Goal: Information Seeking & Learning: Learn about a topic

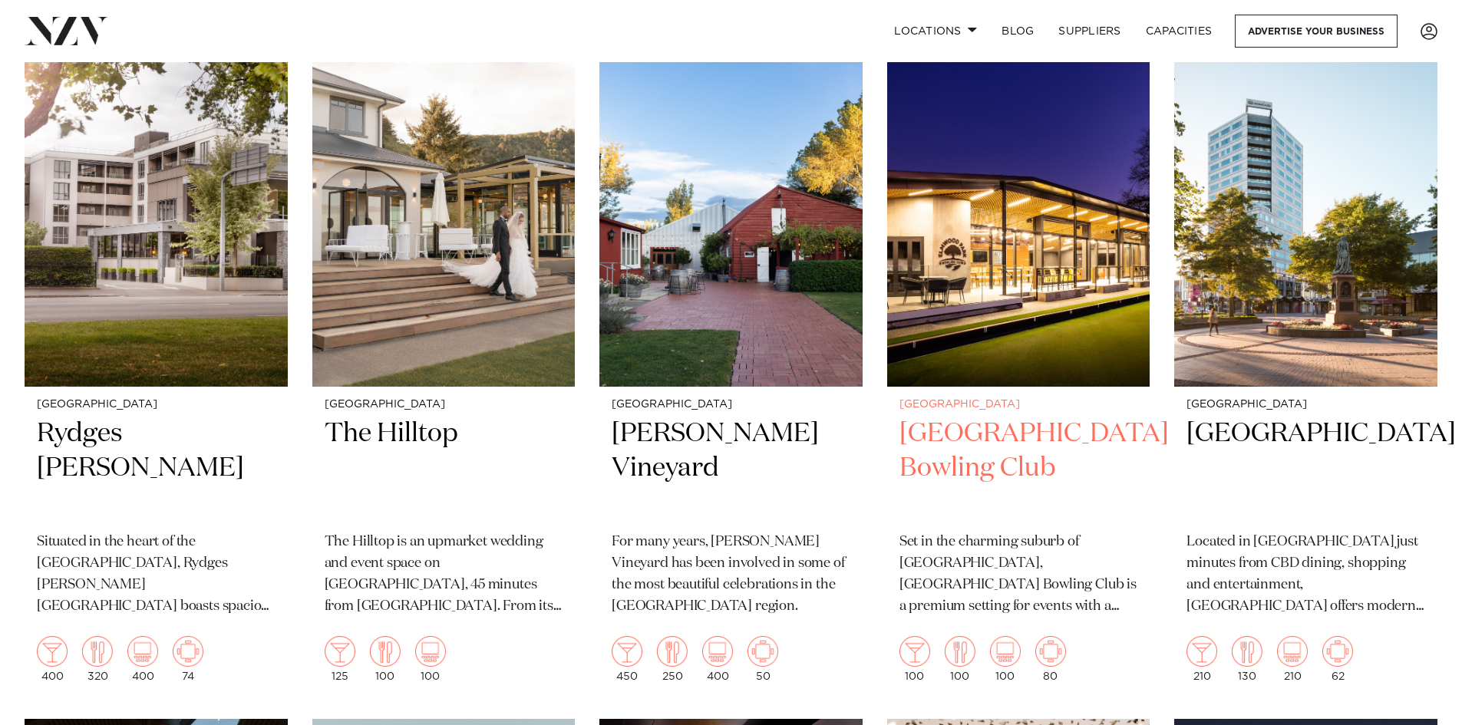
scroll to position [384, 0]
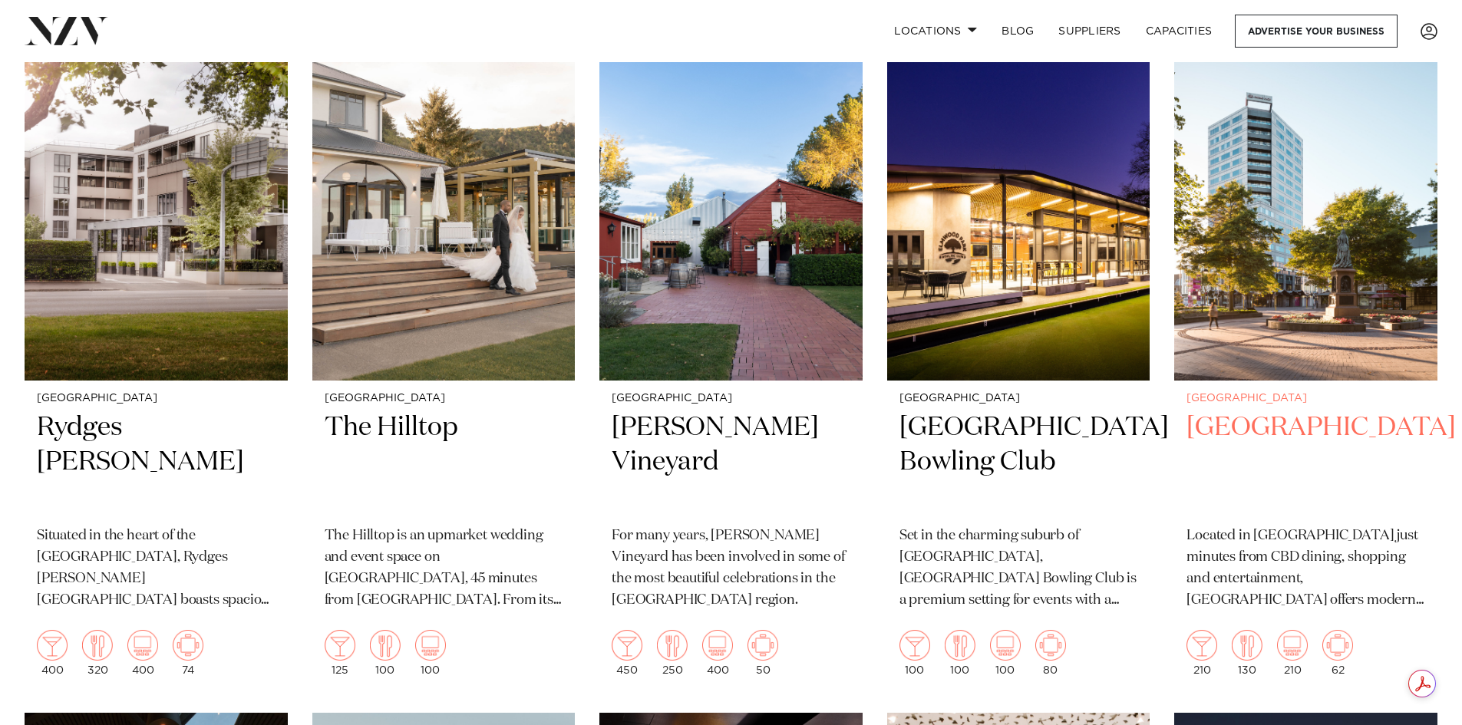
click at [1321, 351] on img at bounding box center [1305, 204] width 263 height 353
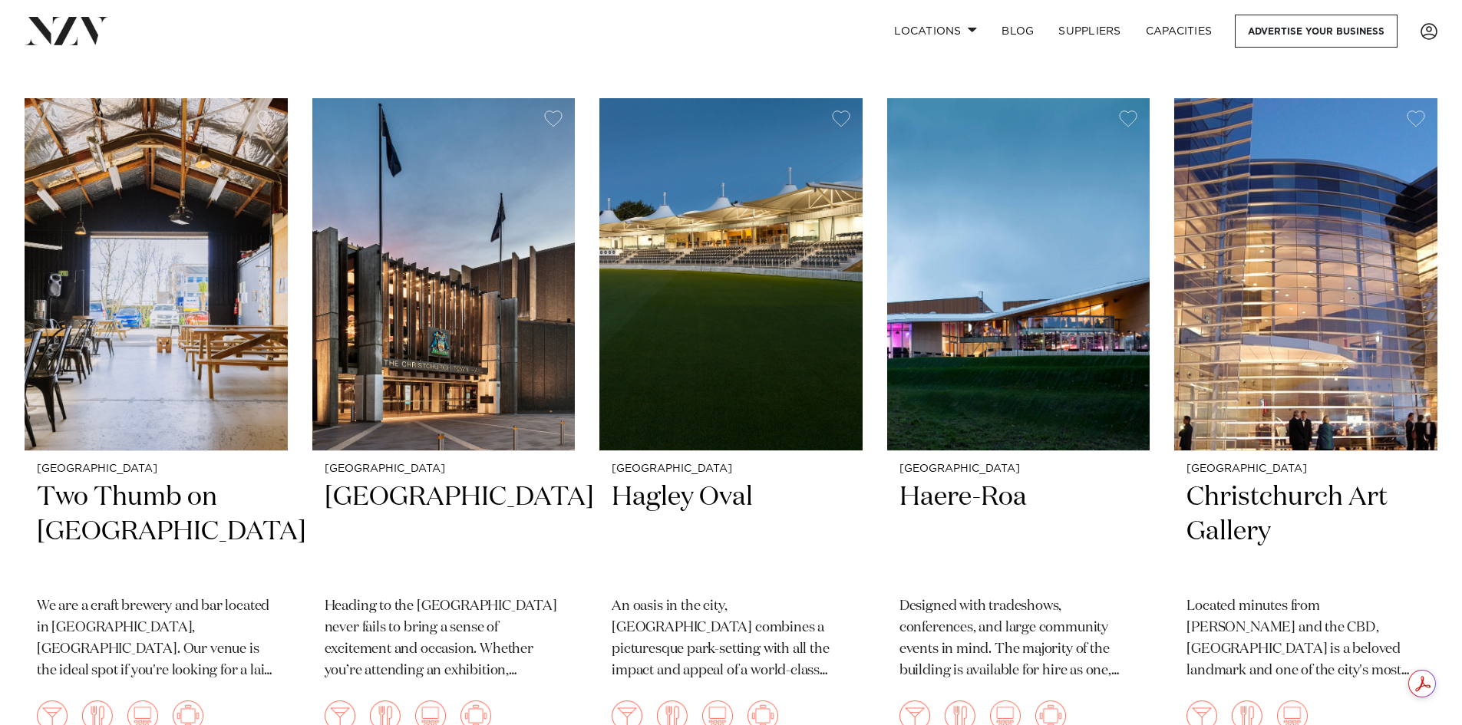
scroll to position [1688, 0]
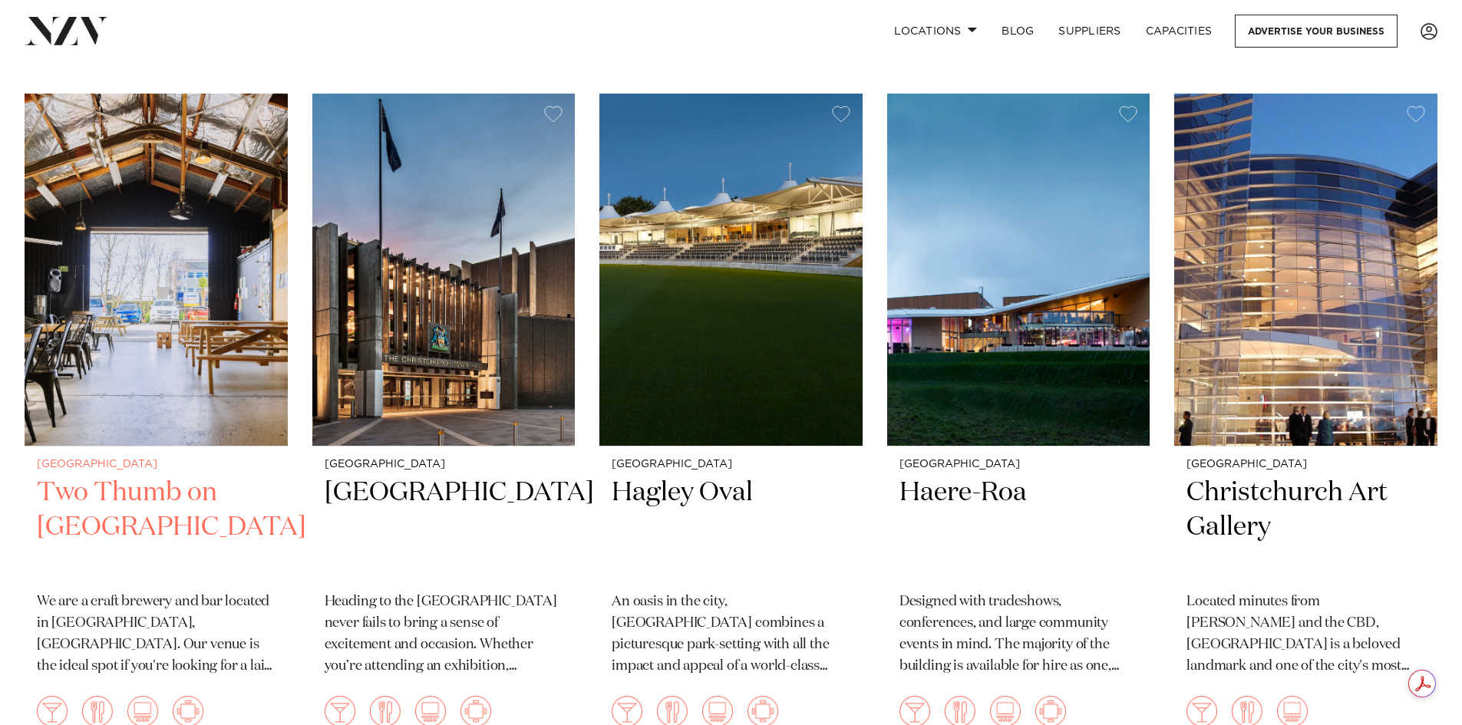
click at [222, 325] on img at bounding box center [156, 270] width 263 height 353
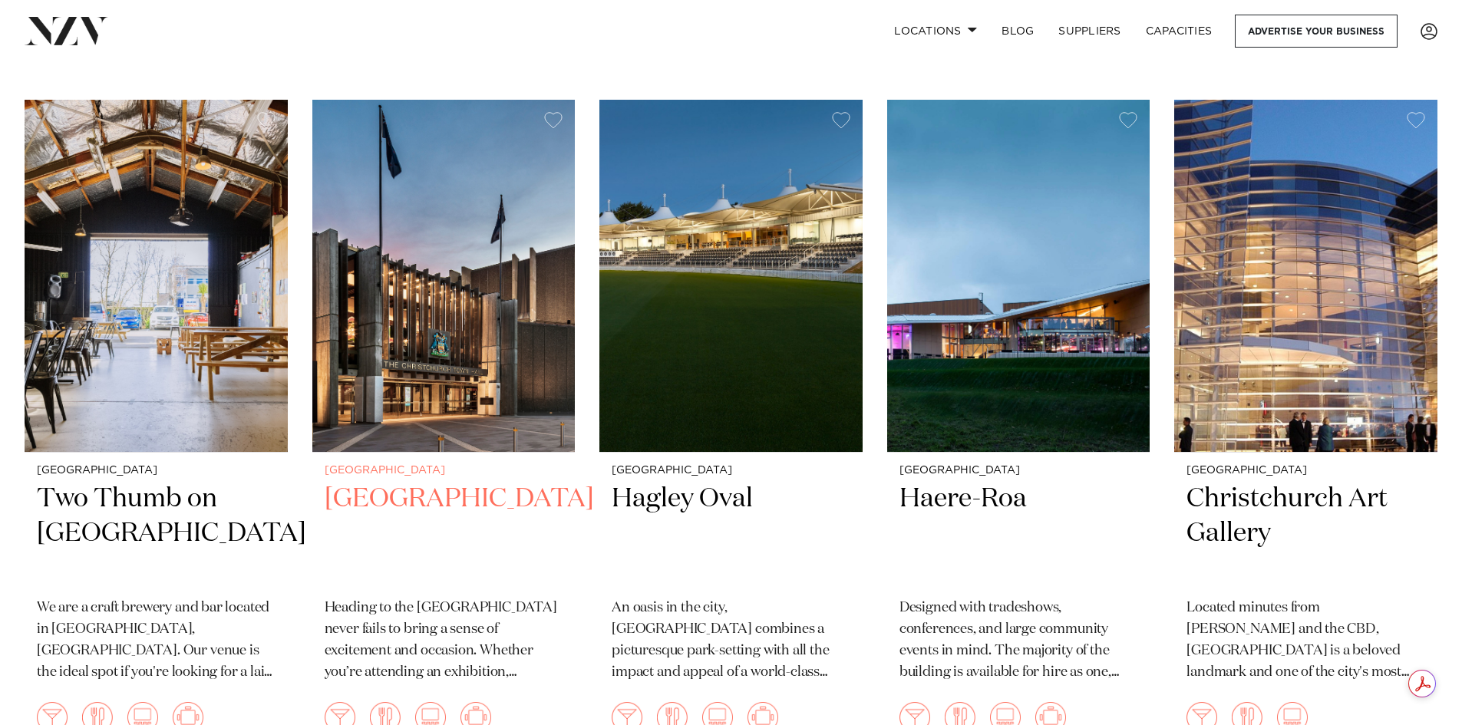
click at [503, 343] on img at bounding box center [443, 276] width 263 height 353
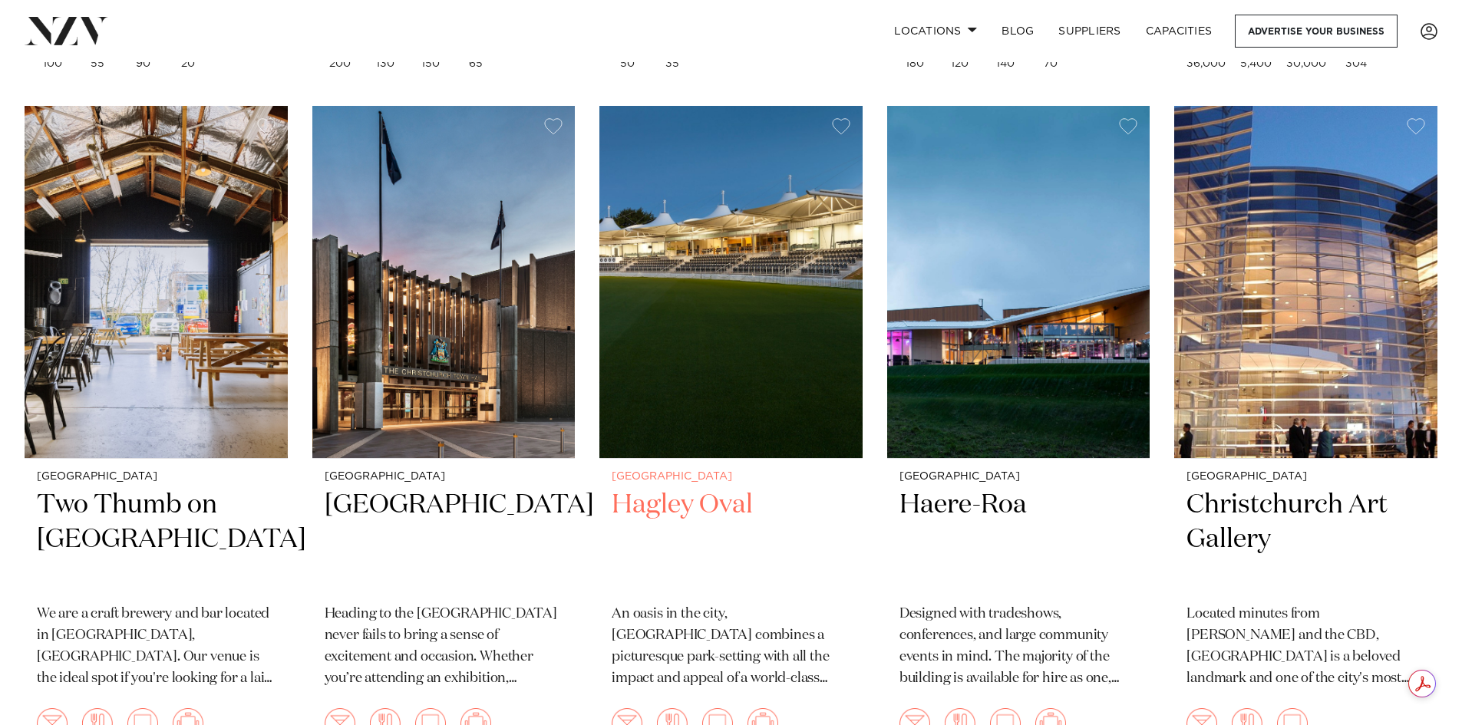
click at [796, 355] on img at bounding box center [730, 282] width 263 height 353
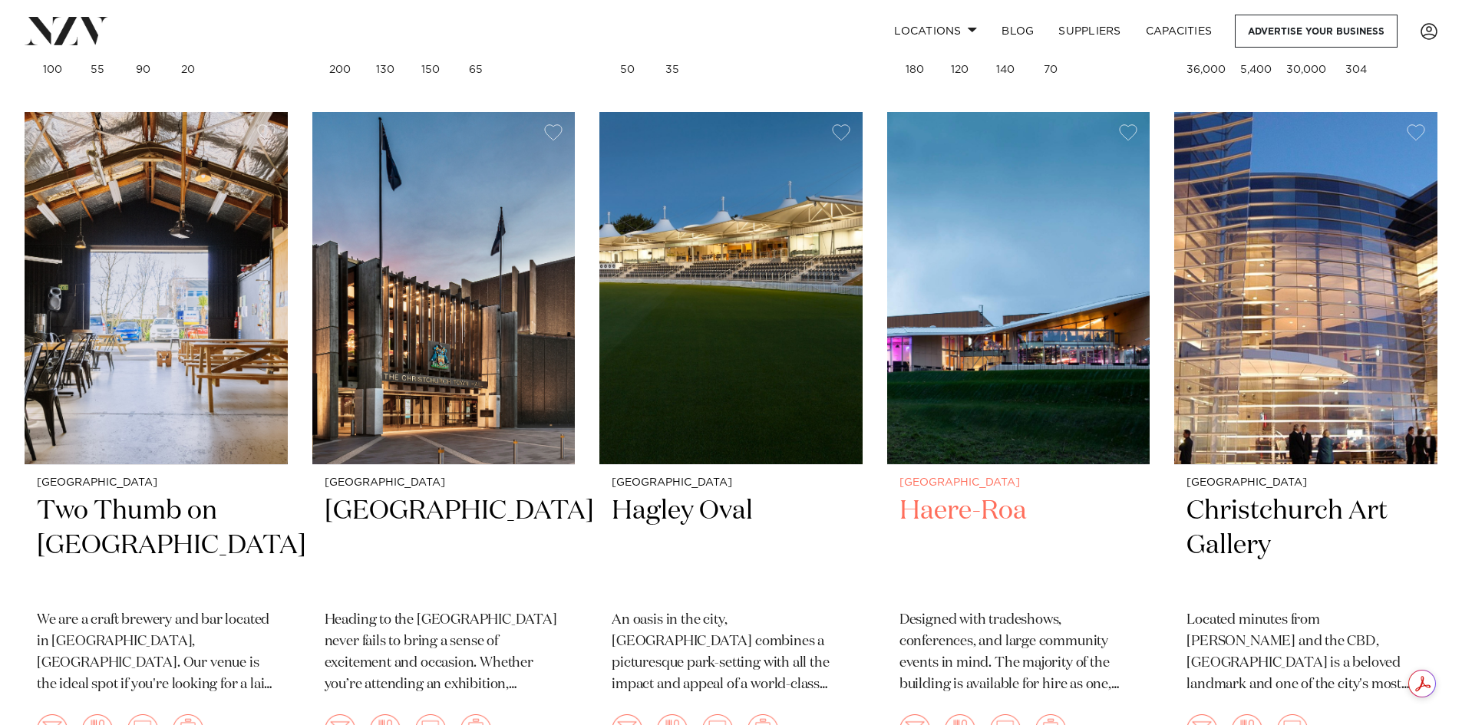
click at [1068, 358] on img at bounding box center [1018, 288] width 263 height 353
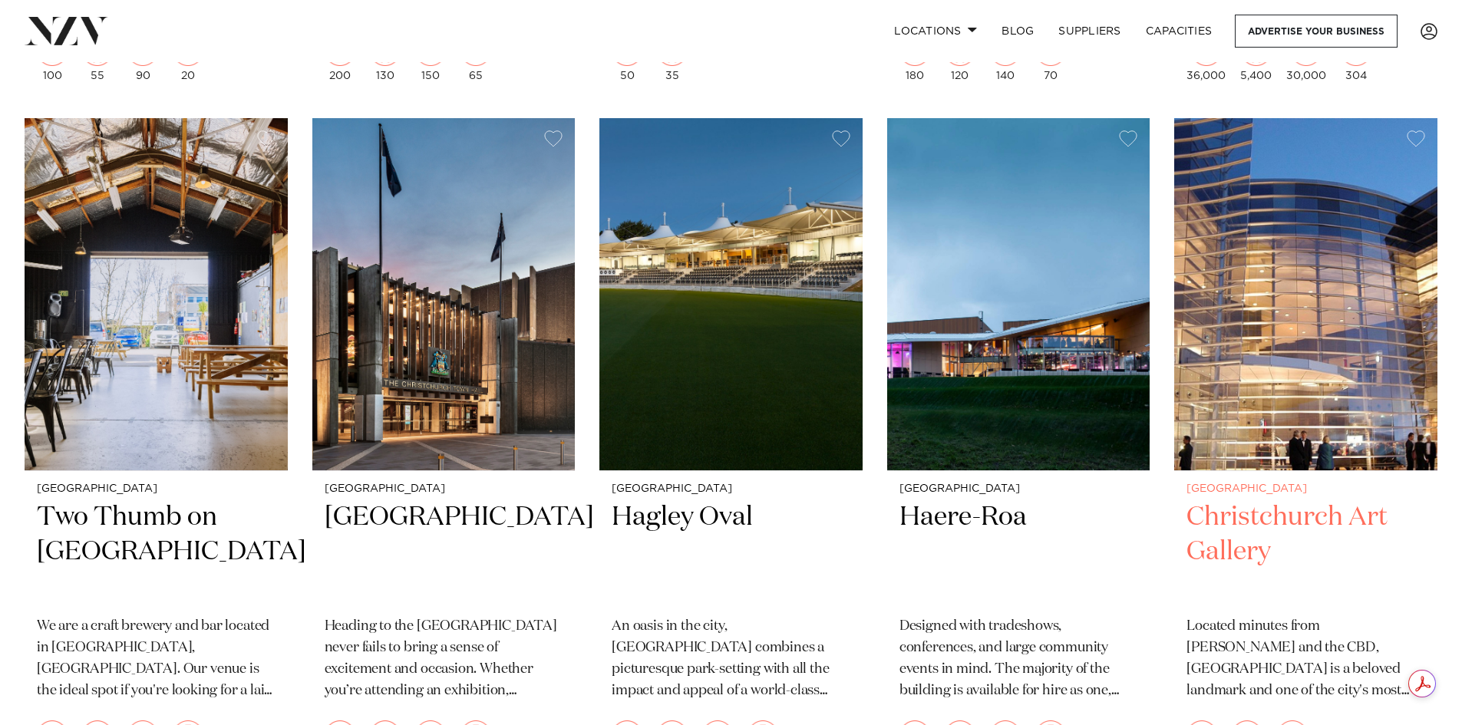
click at [1341, 353] on img at bounding box center [1305, 294] width 263 height 353
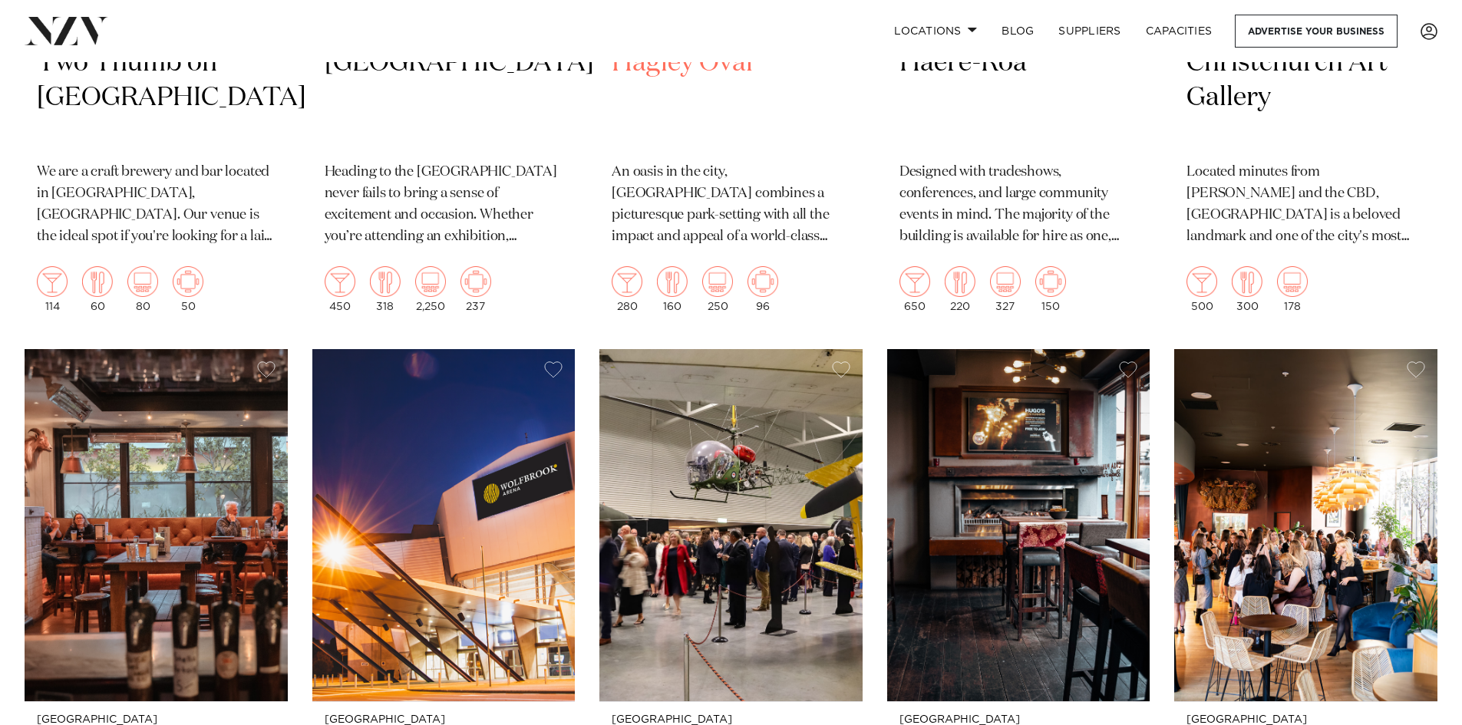
scroll to position [2348, 0]
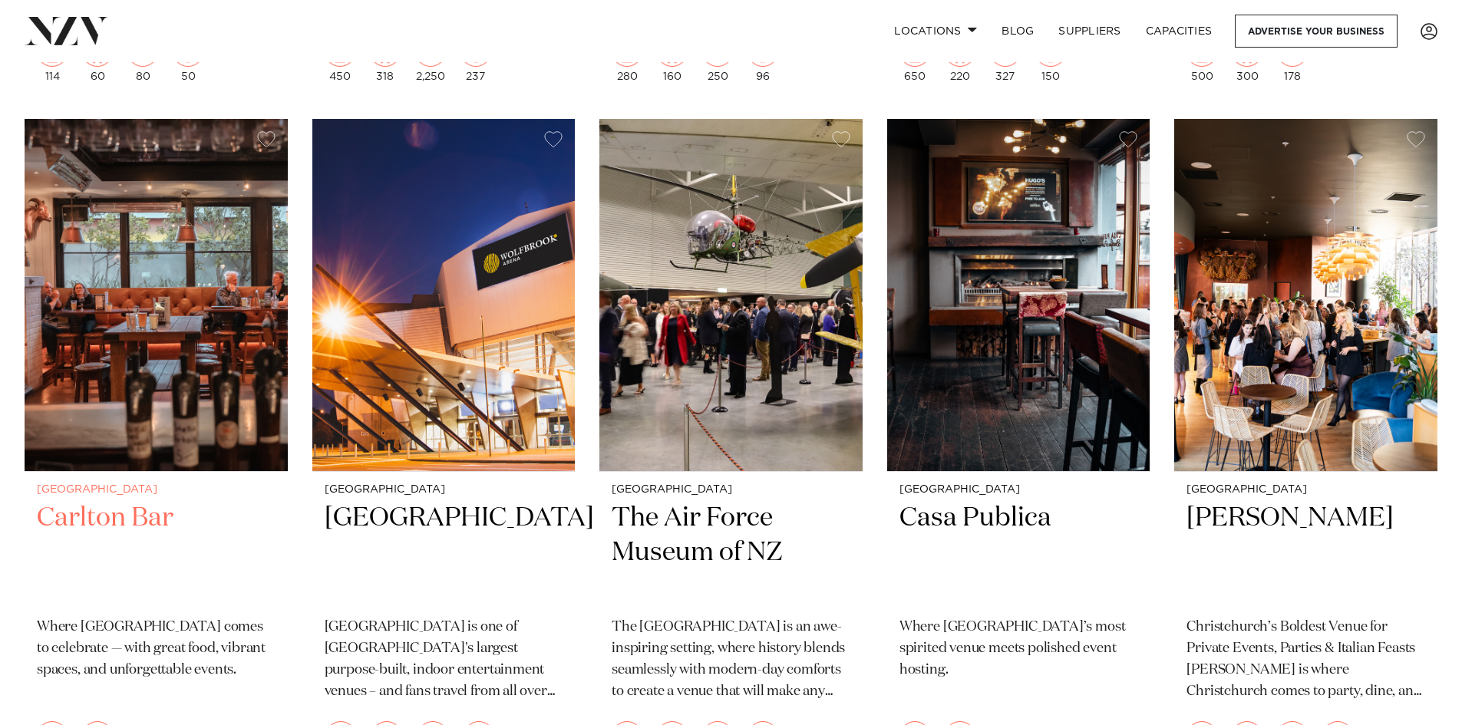
click at [160, 305] on img at bounding box center [156, 295] width 263 height 353
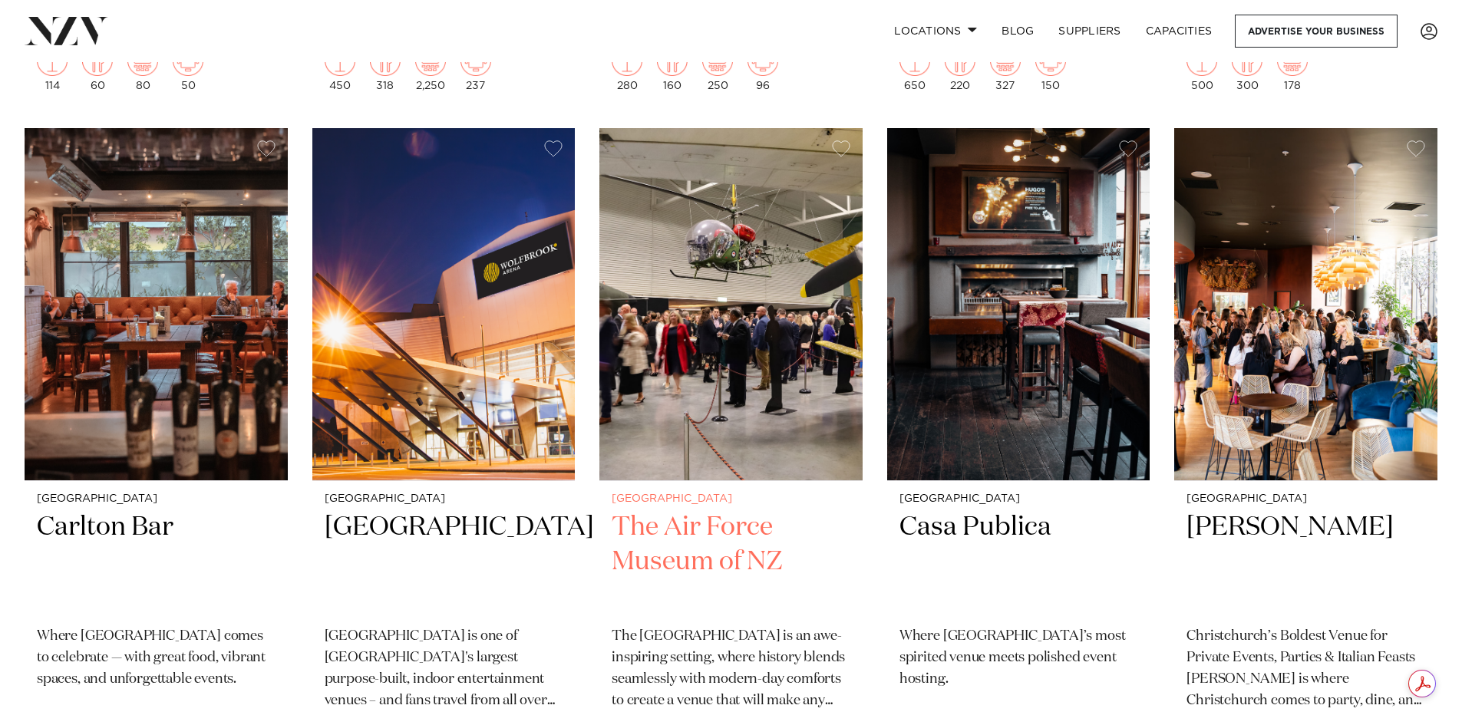
click at [767, 378] on img at bounding box center [730, 304] width 263 height 353
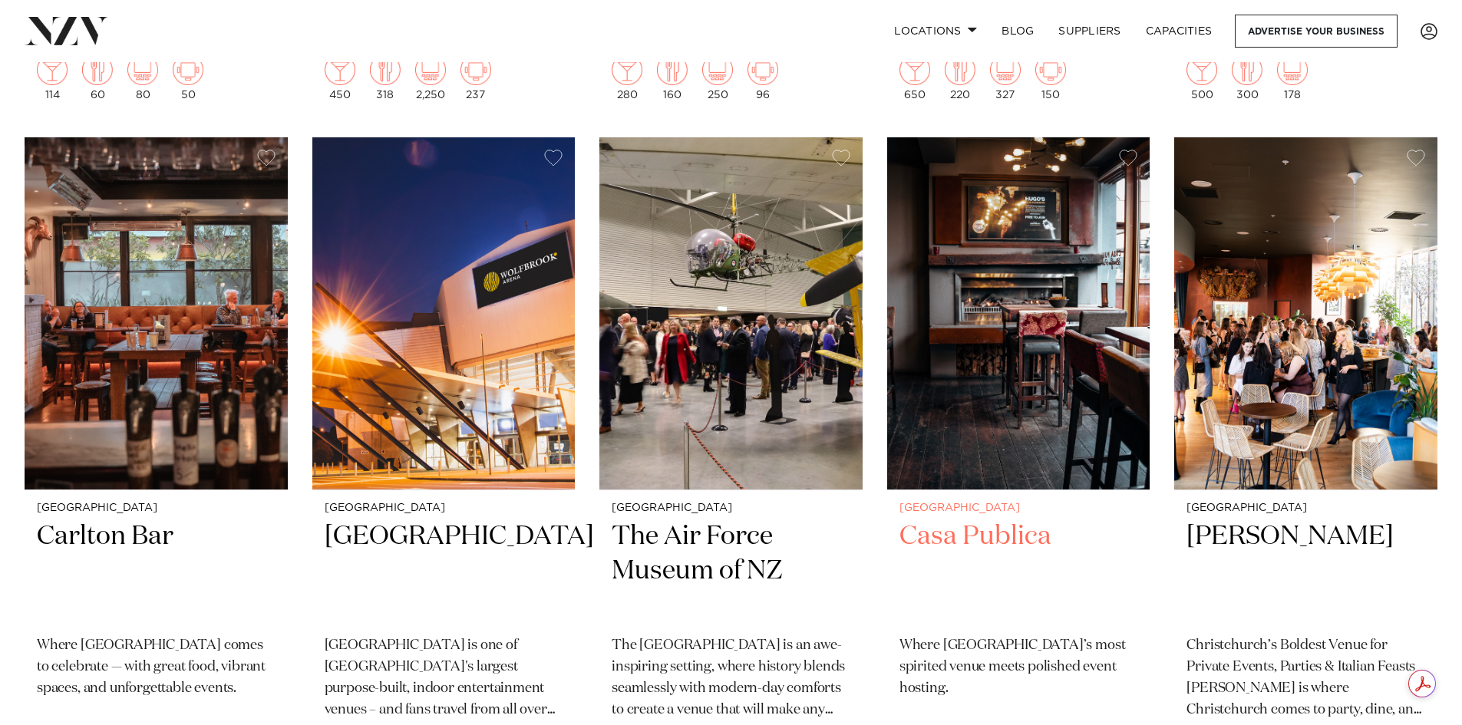
click at [984, 347] on img at bounding box center [1018, 313] width 263 height 353
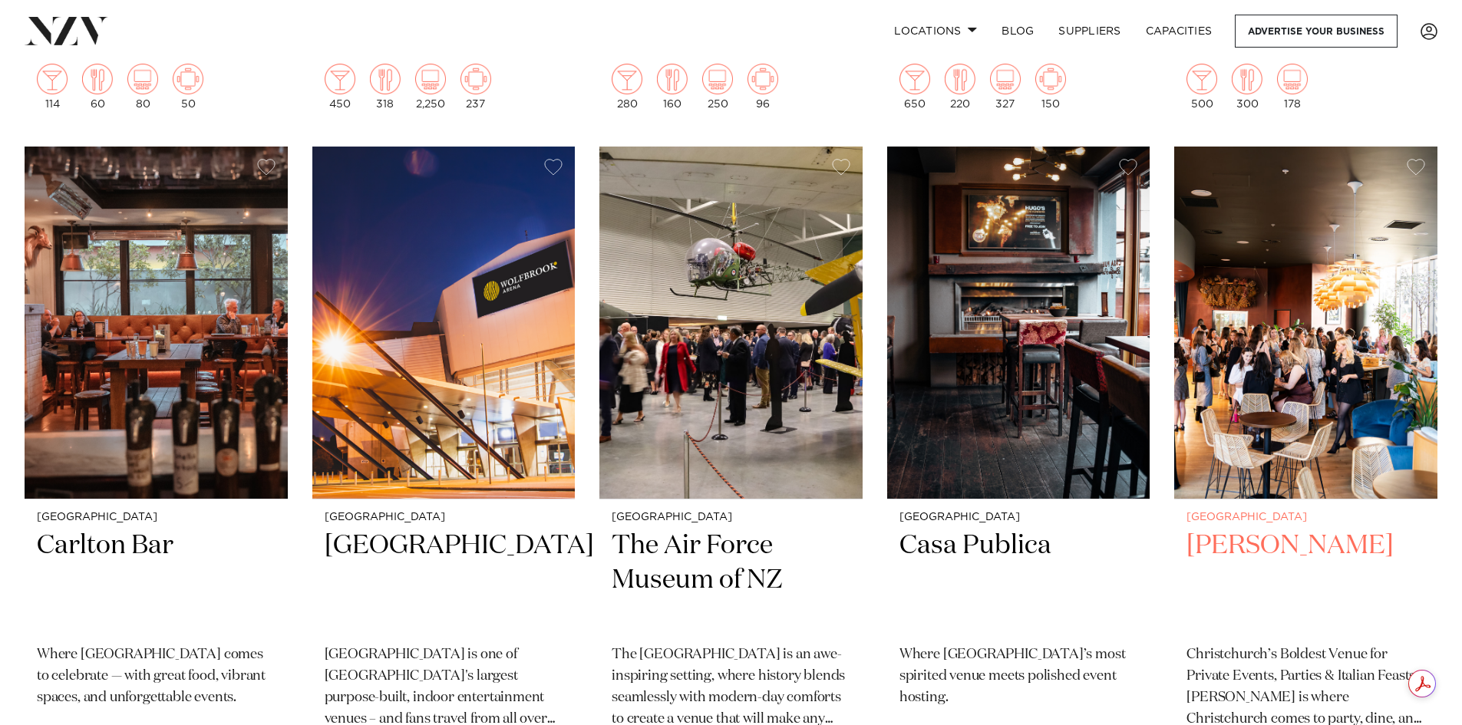
click at [1337, 291] on img at bounding box center [1305, 323] width 263 height 353
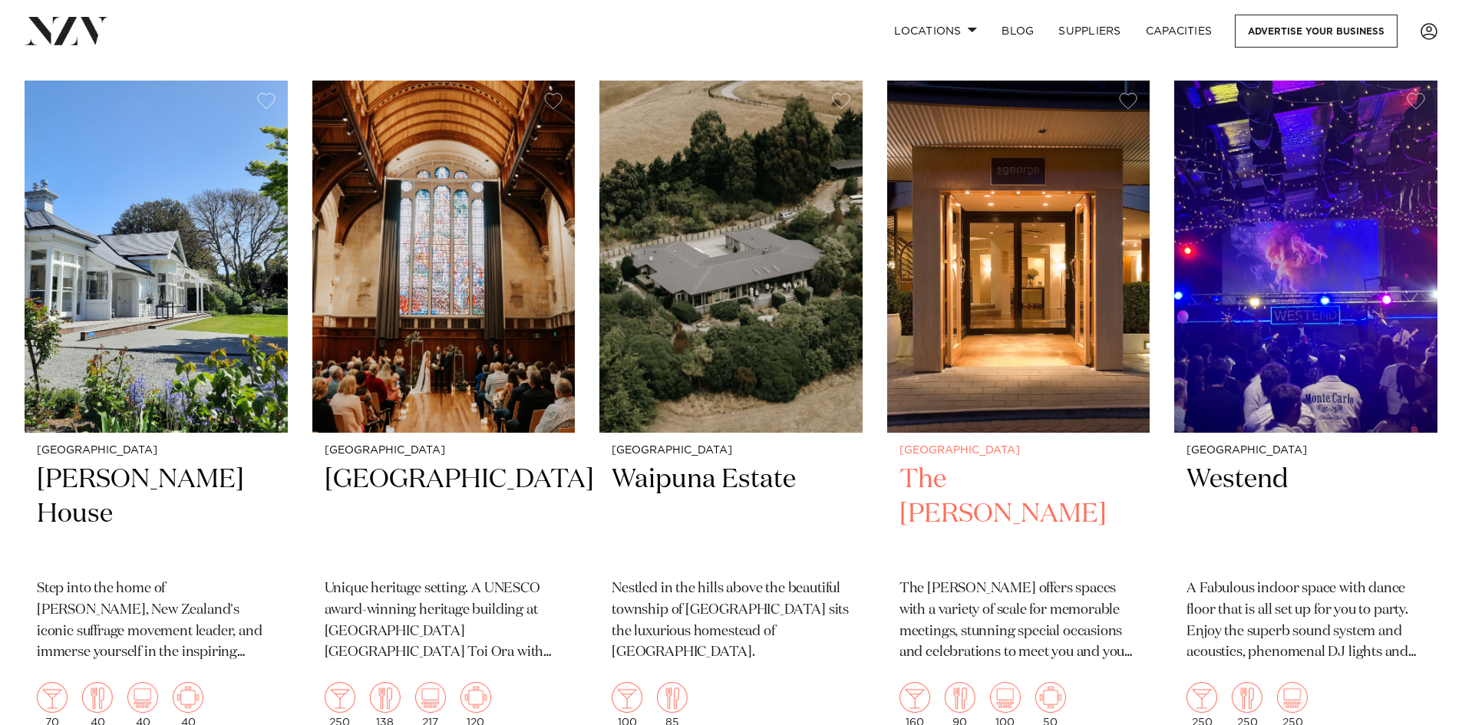
scroll to position [3155, 0]
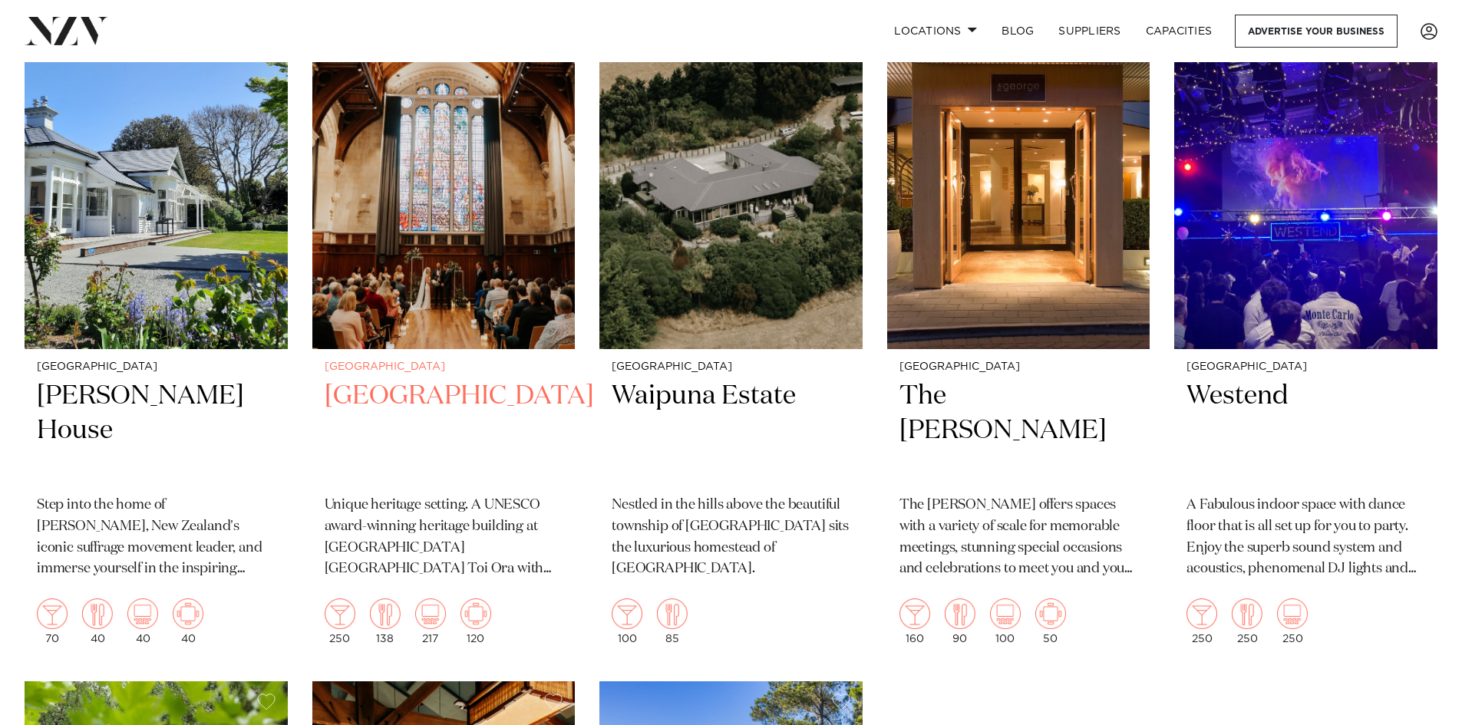
click at [432, 241] on img at bounding box center [443, 173] width 263 height 353
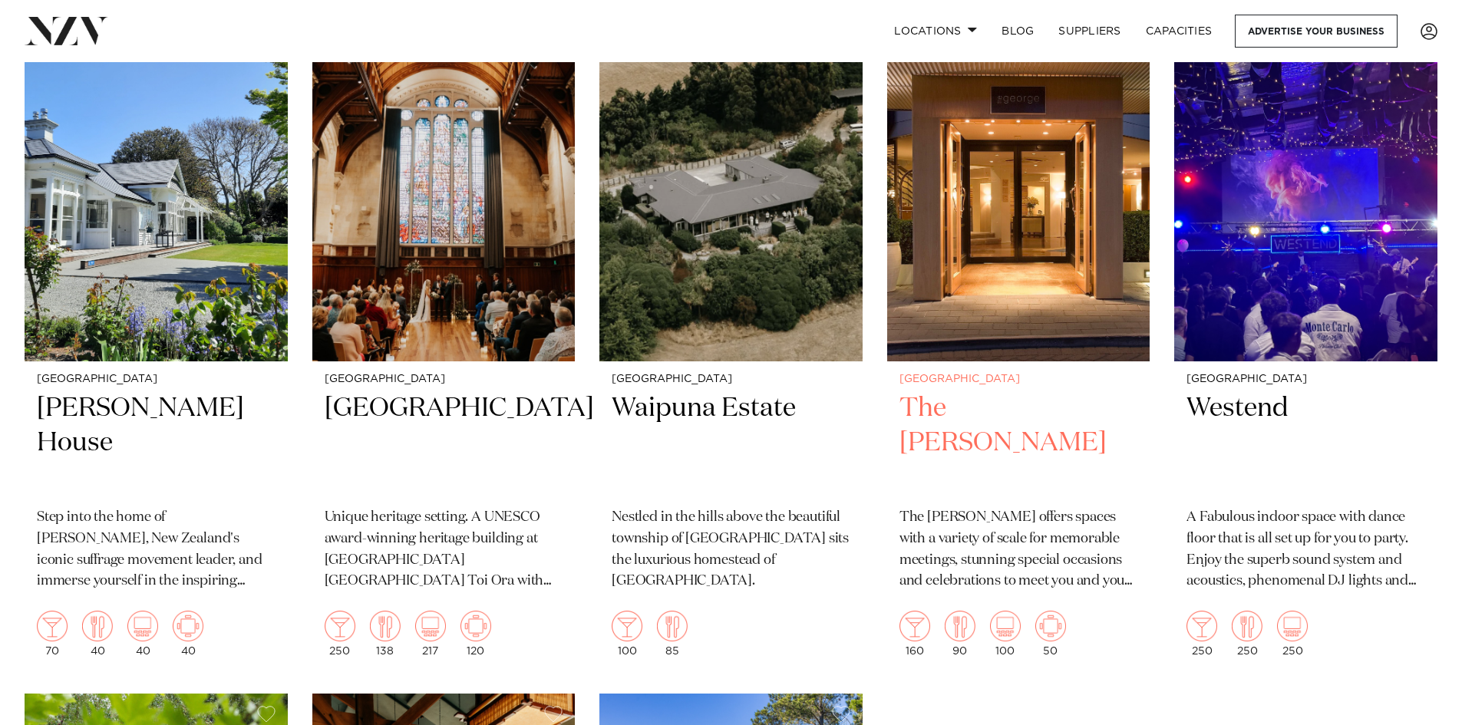
click at [1012, 267] on img at bounding box center [1018, 185] width 263 height 353
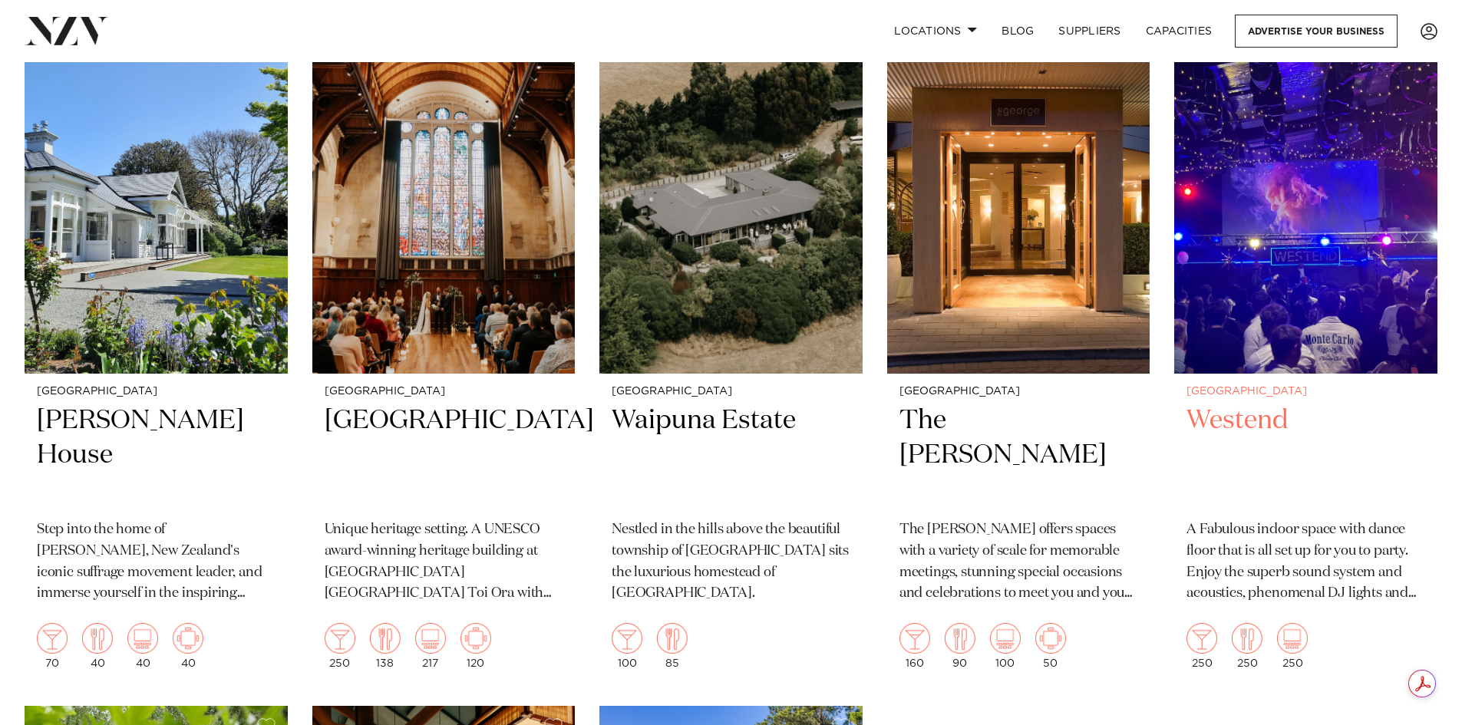
click at [1317, 276] on img at bounding box center [1305, 197] width 263 height 353
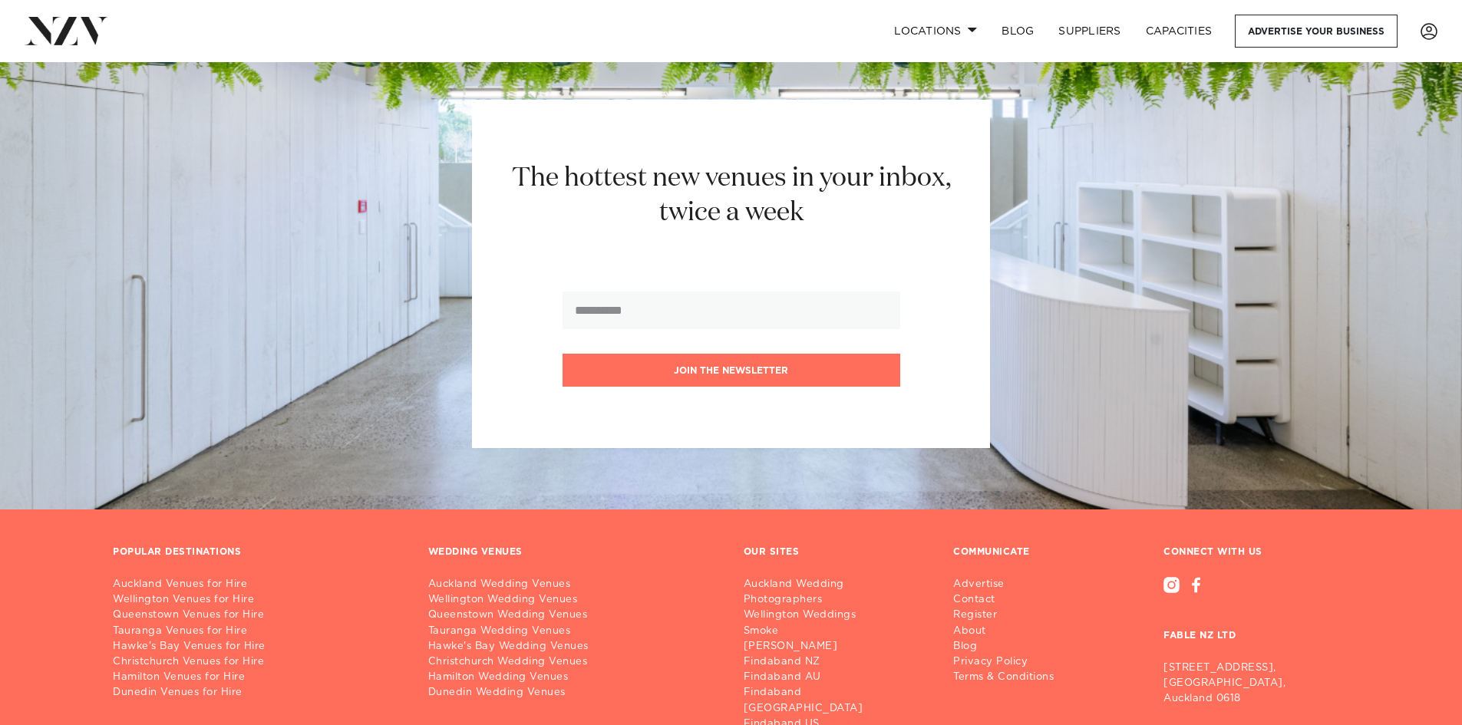
scroll to position [4730, 0]
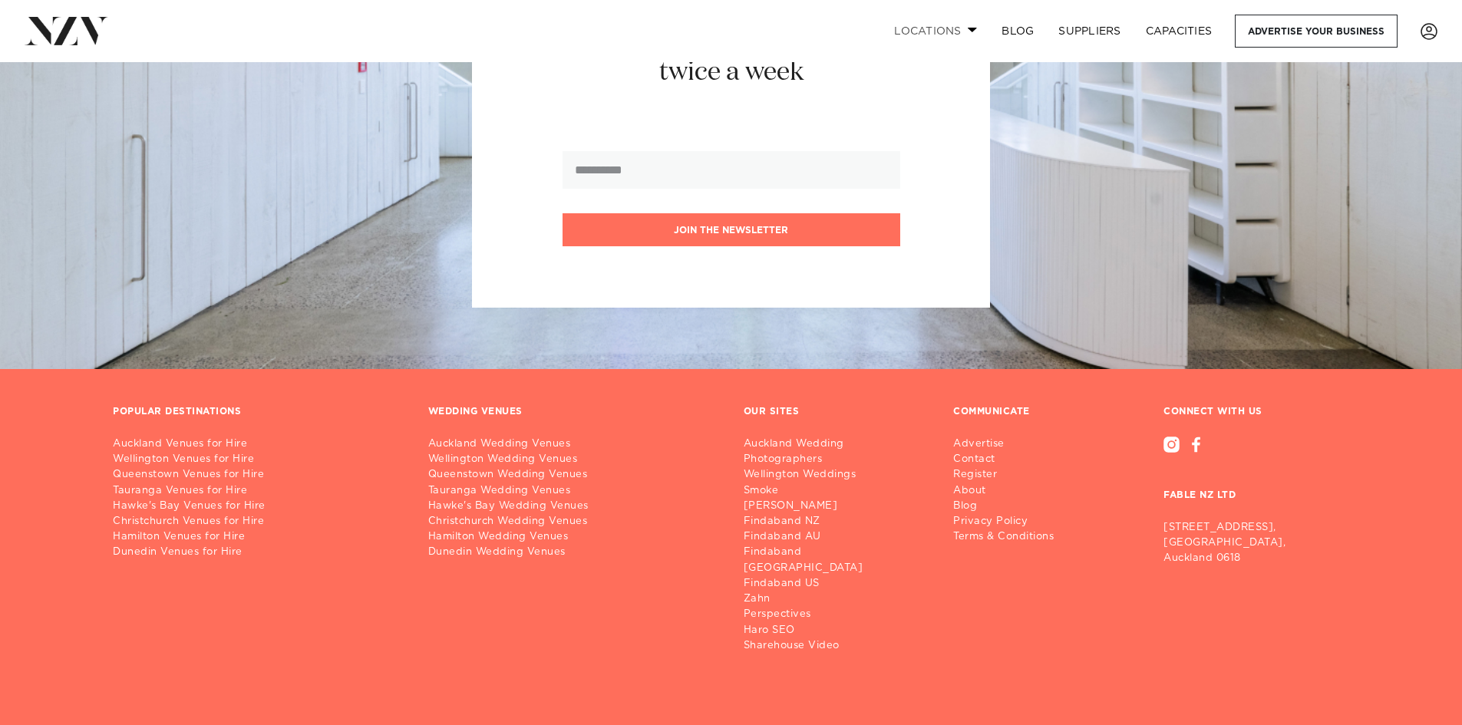
click at [970, 28] on span at bounding box center [973, 29] width 10 height 5
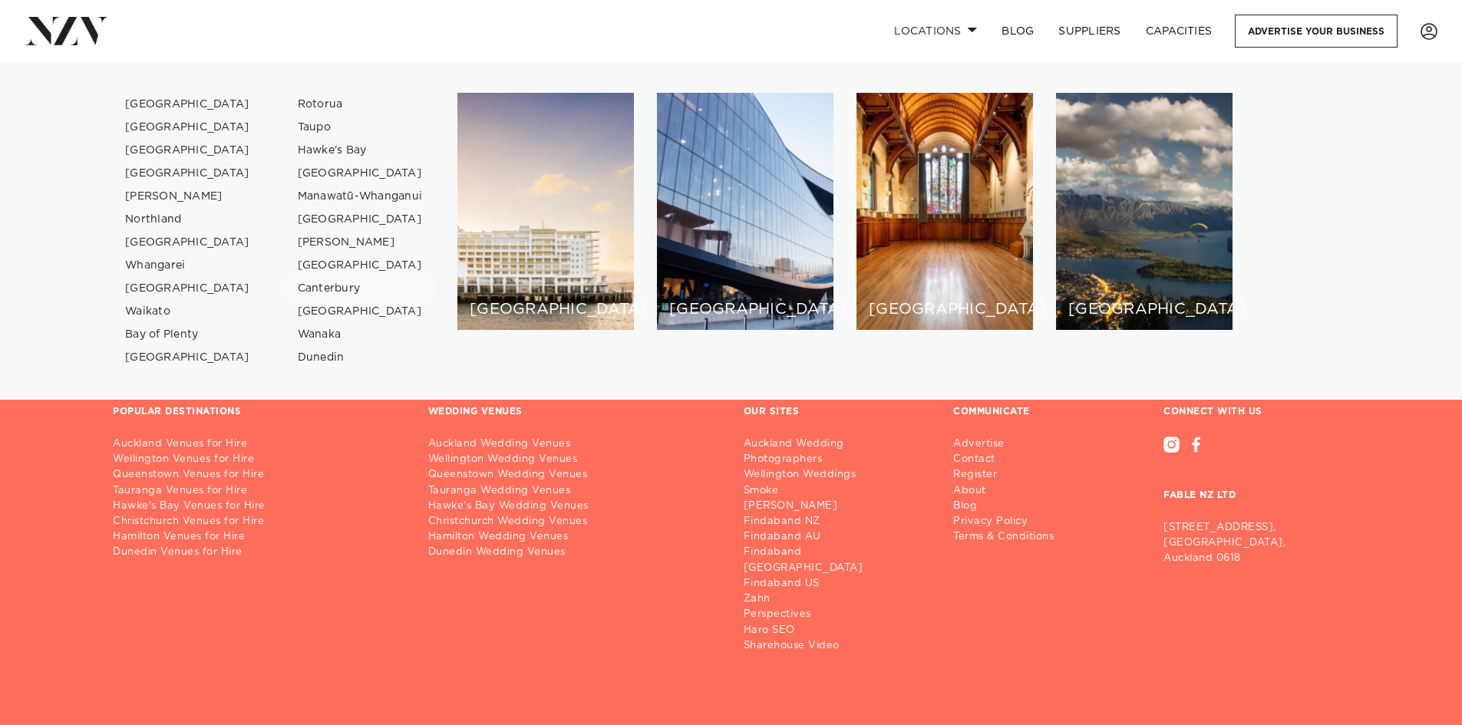
click at [326, 289] on link "Canterbury" at bounding box center [360, 288] width 150 height 23
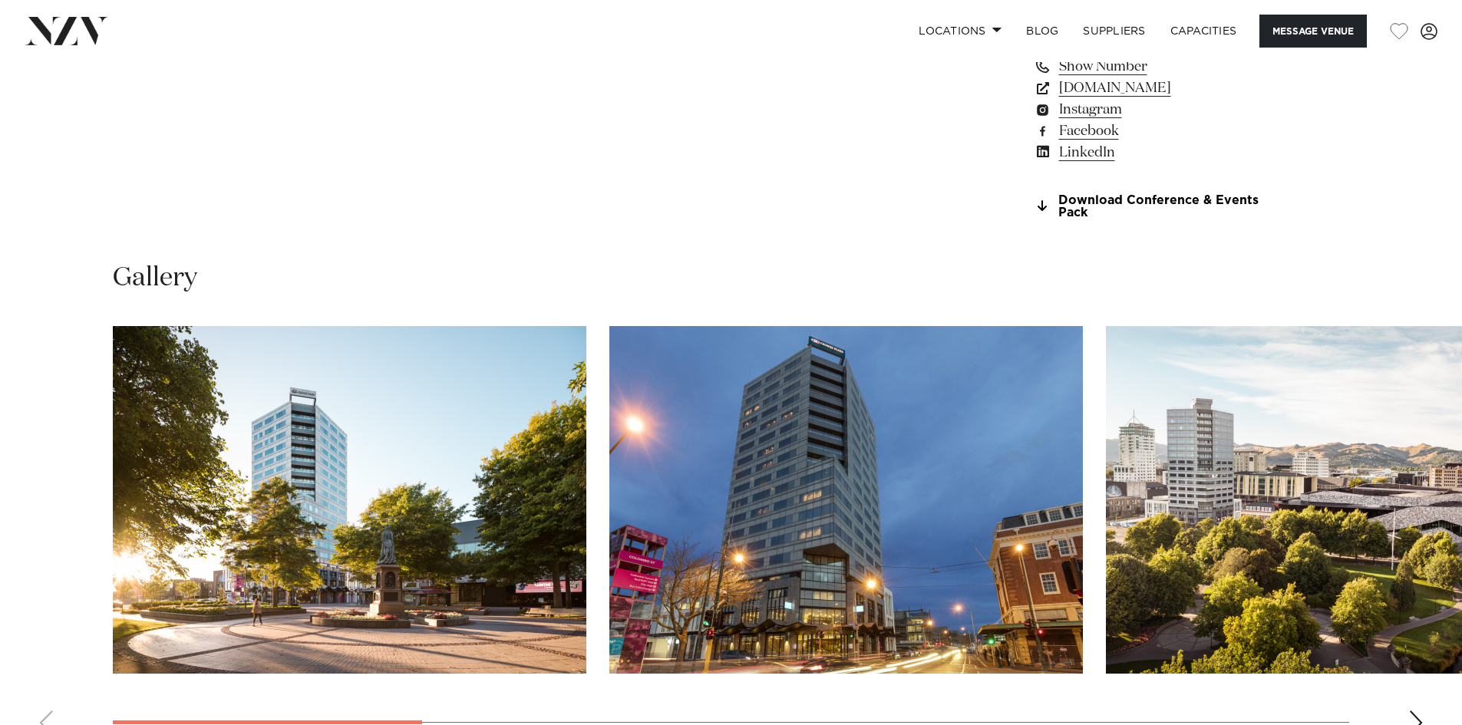
scroll to position [1611, 0]
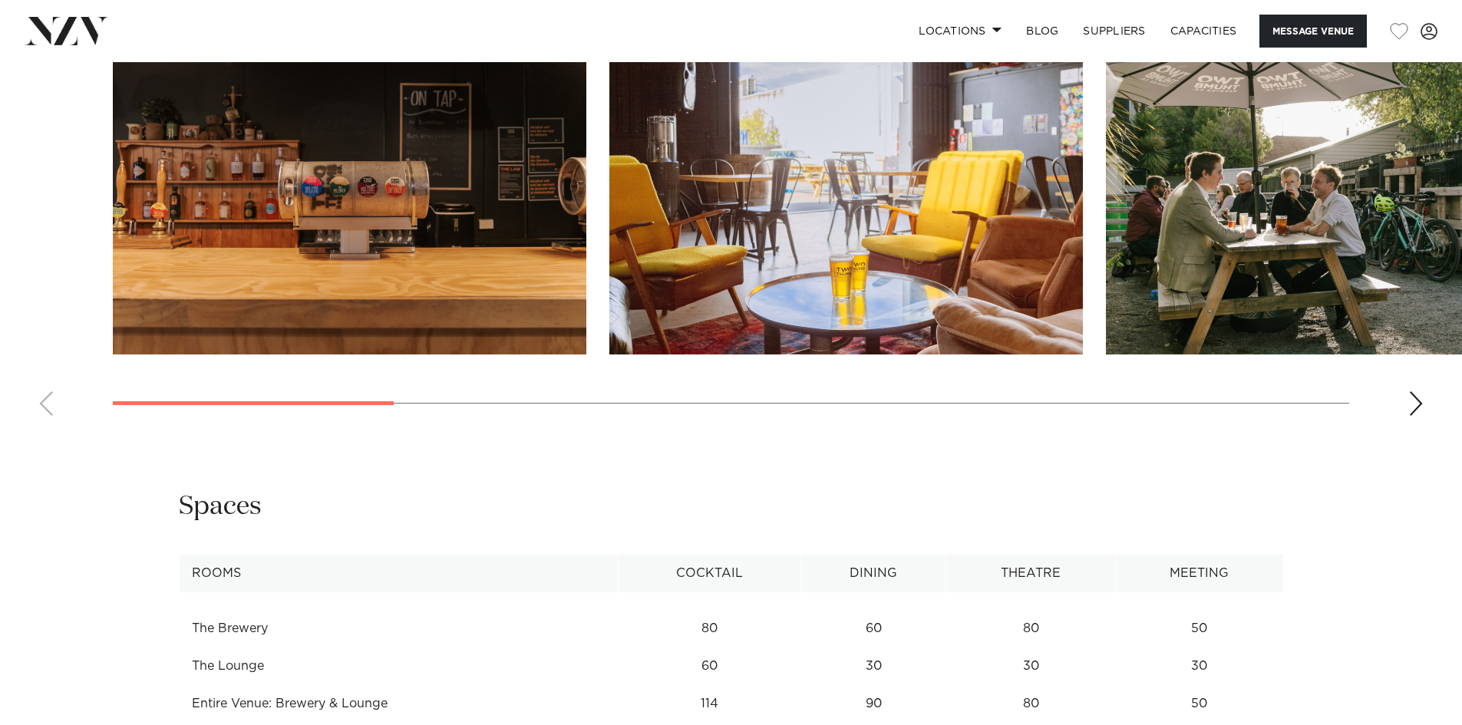
scroll to position [1918, 0]
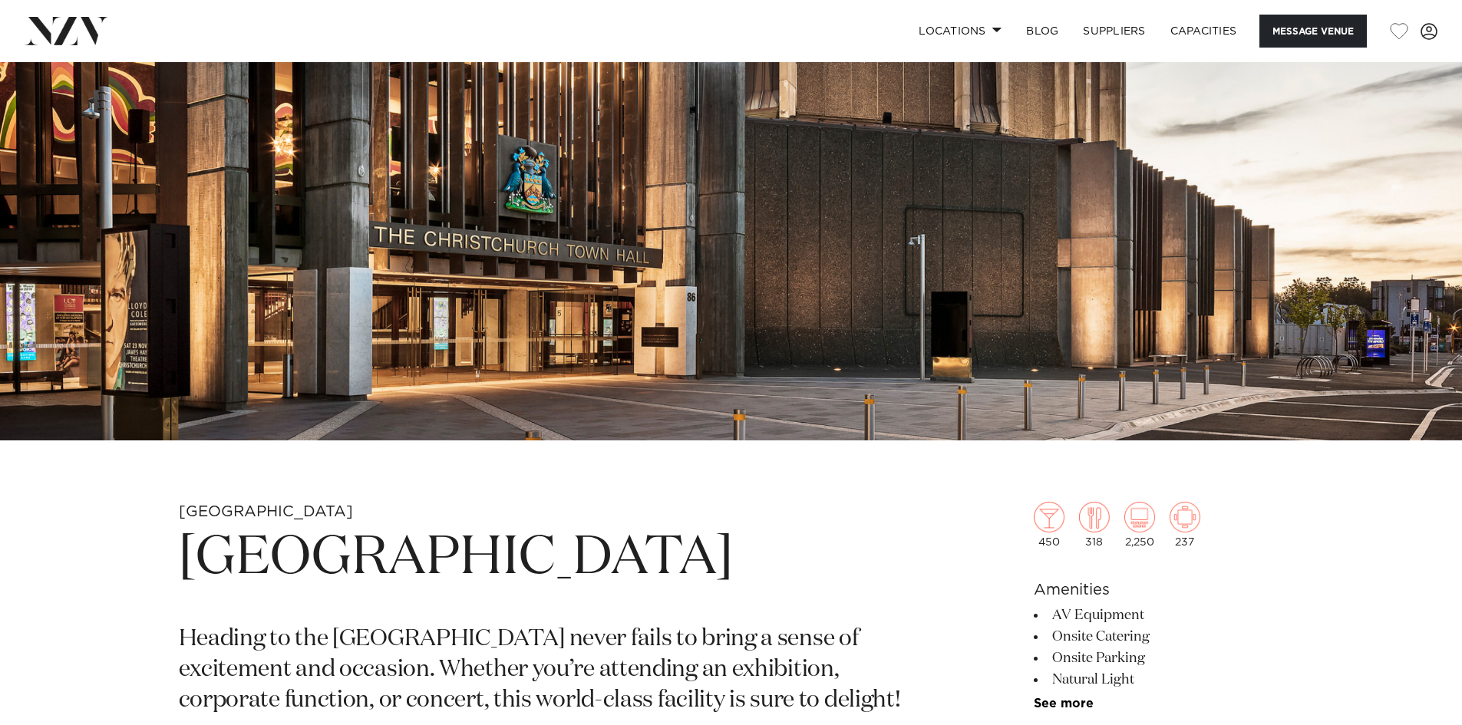
scroll to position [614, 0]
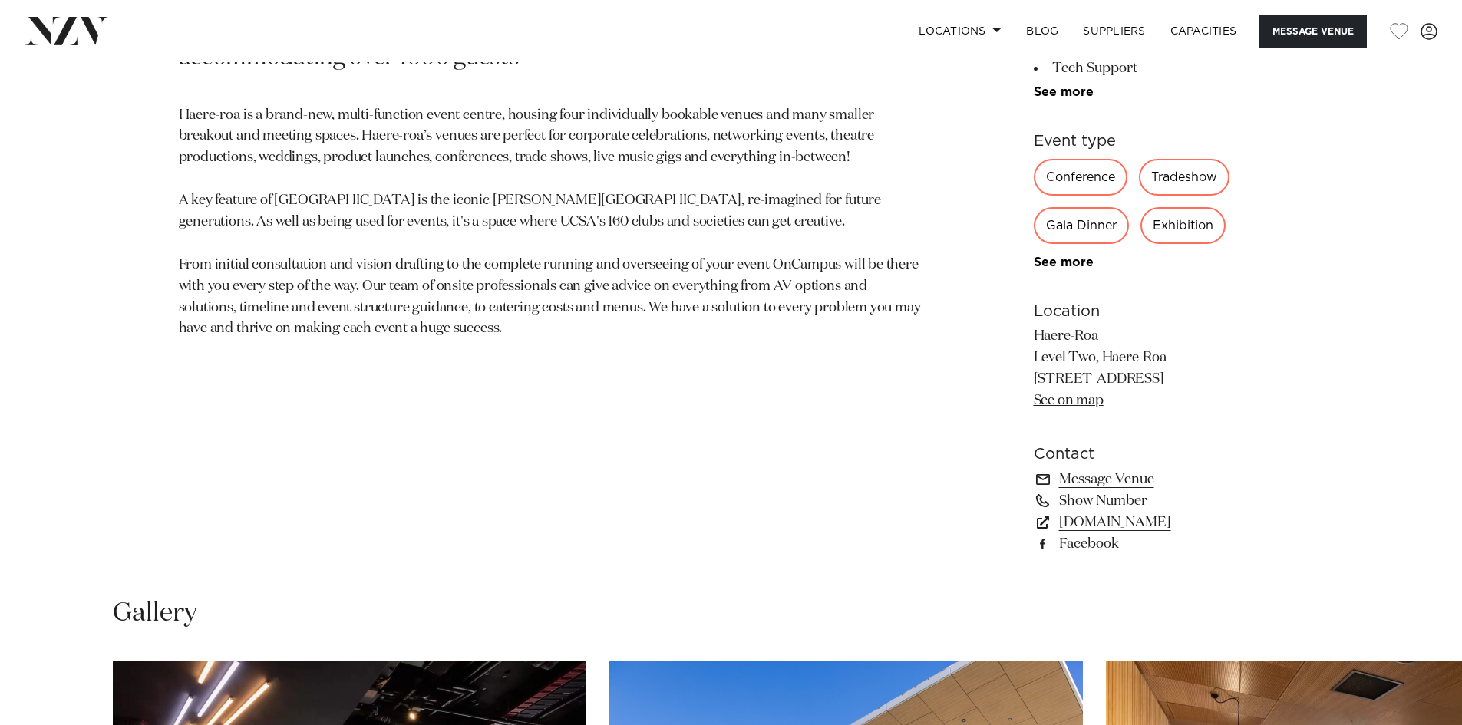
scroll to position [997, 0]
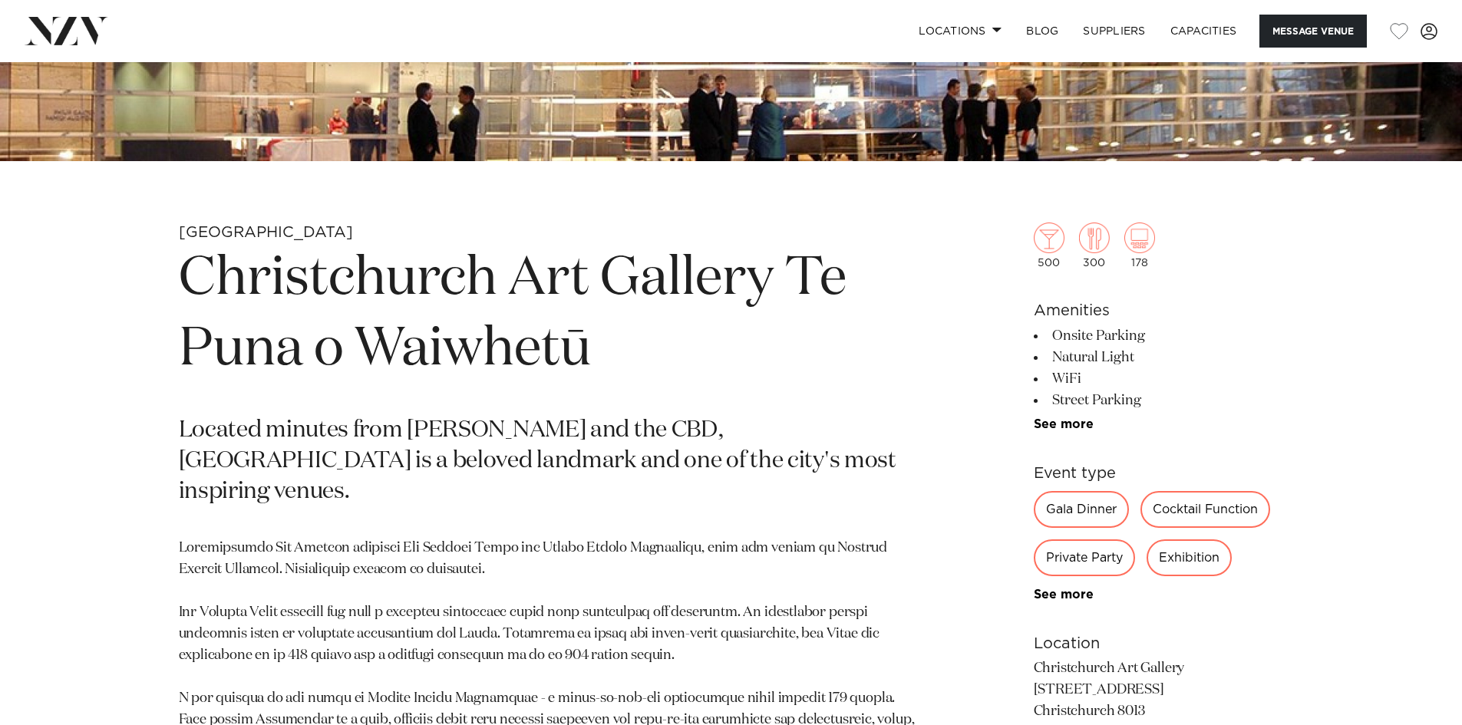
scroll to position [614, 0]
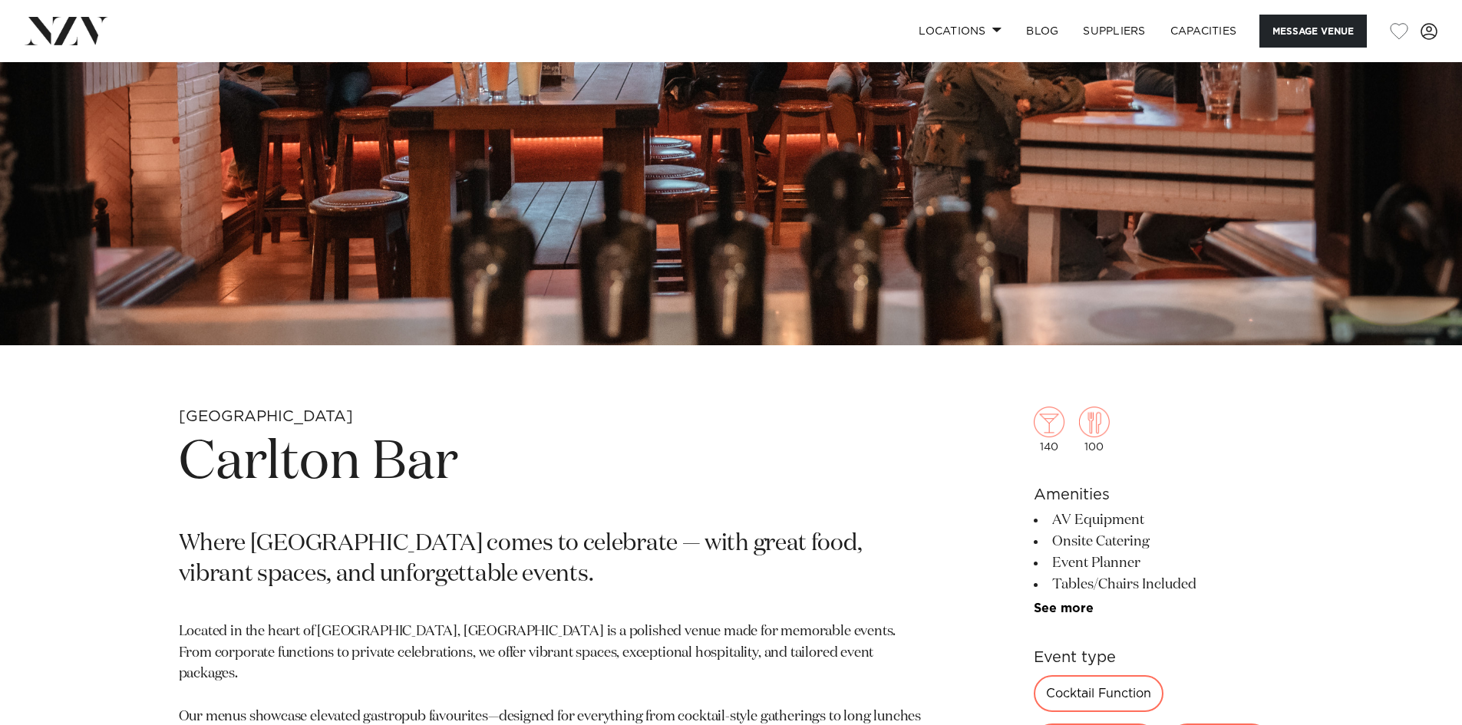
scroll to position [460, 0]
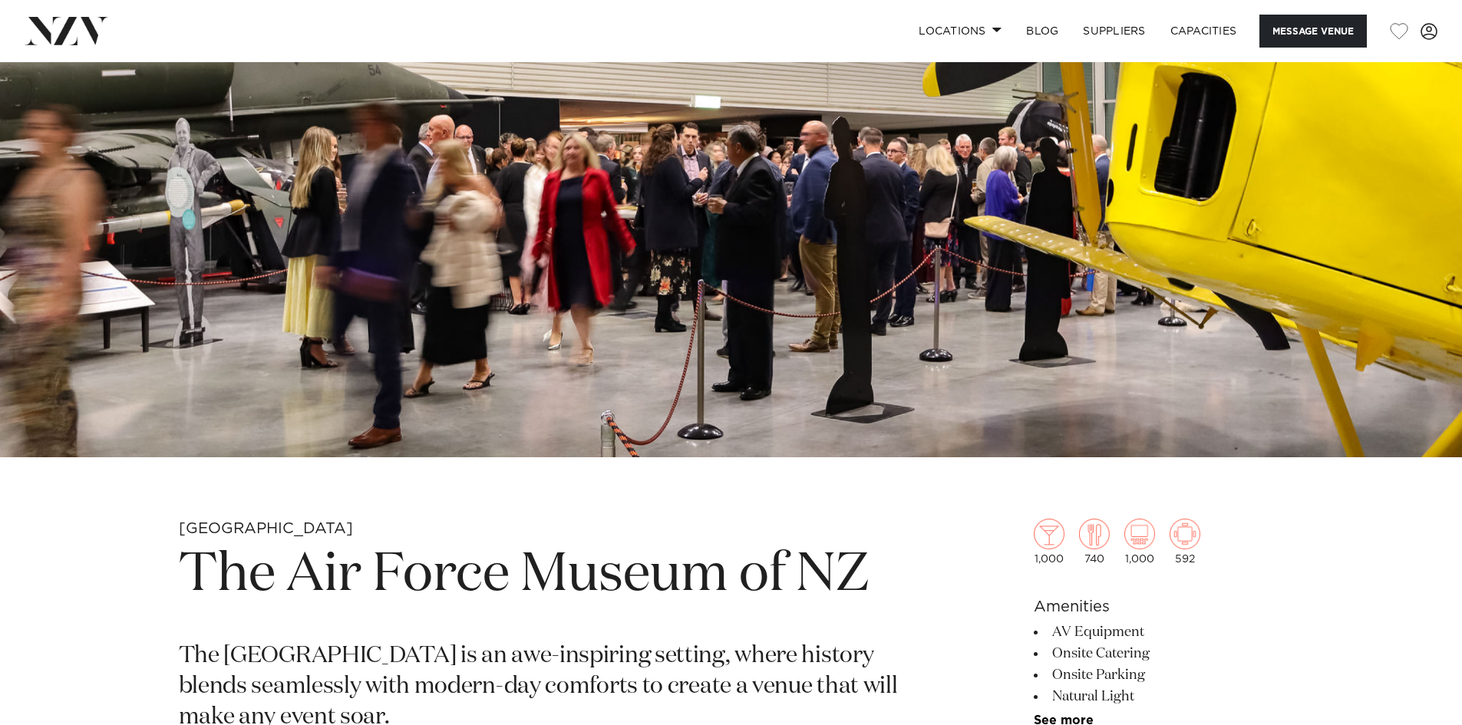
scroll to position [460, 0]
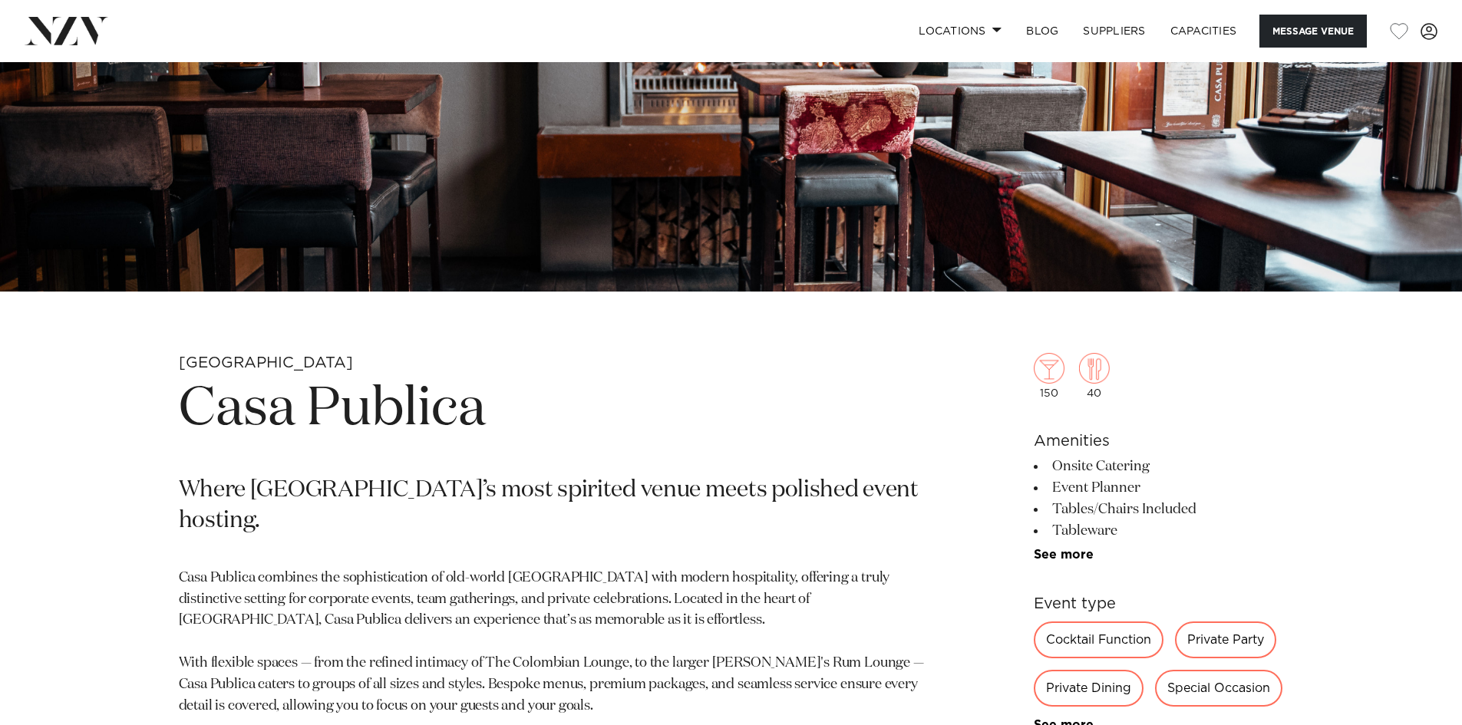
scroll to position [460, 0]
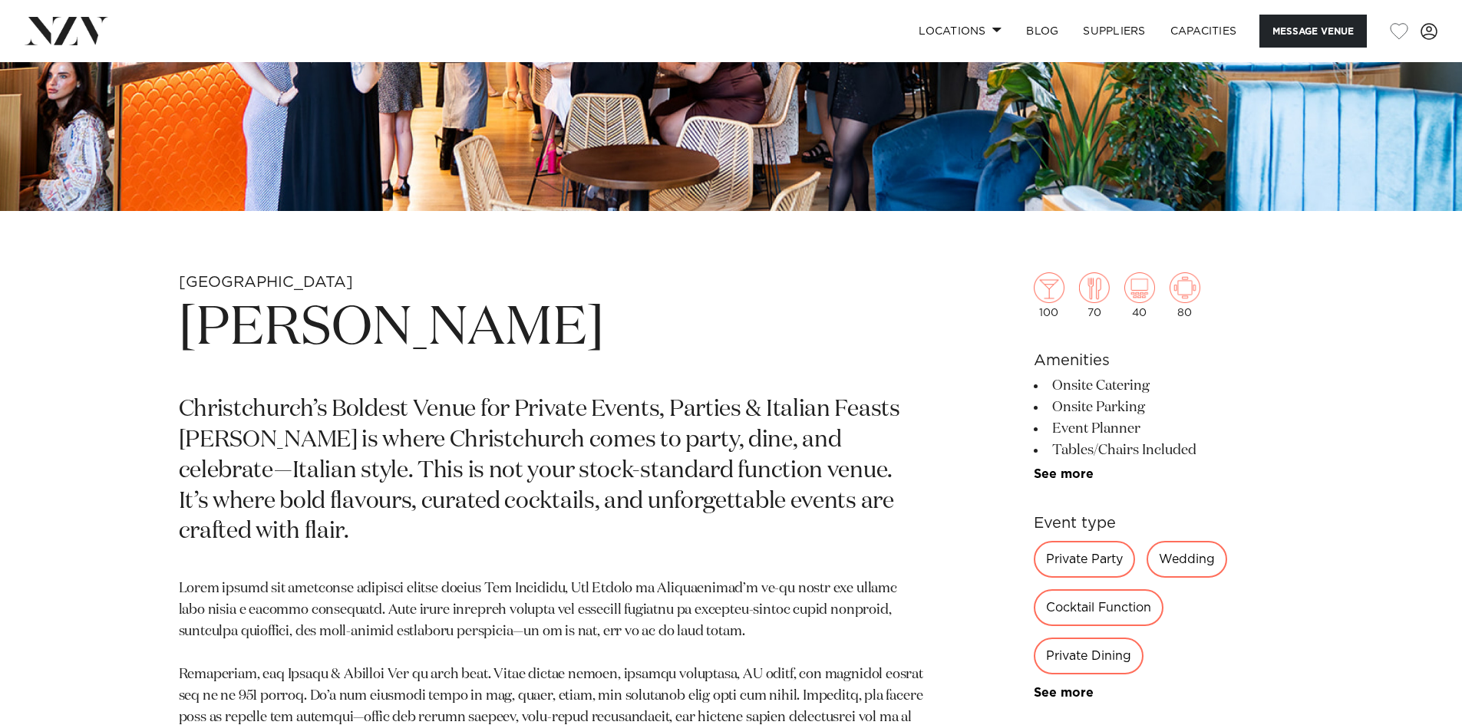
scroll to position [537, 0]
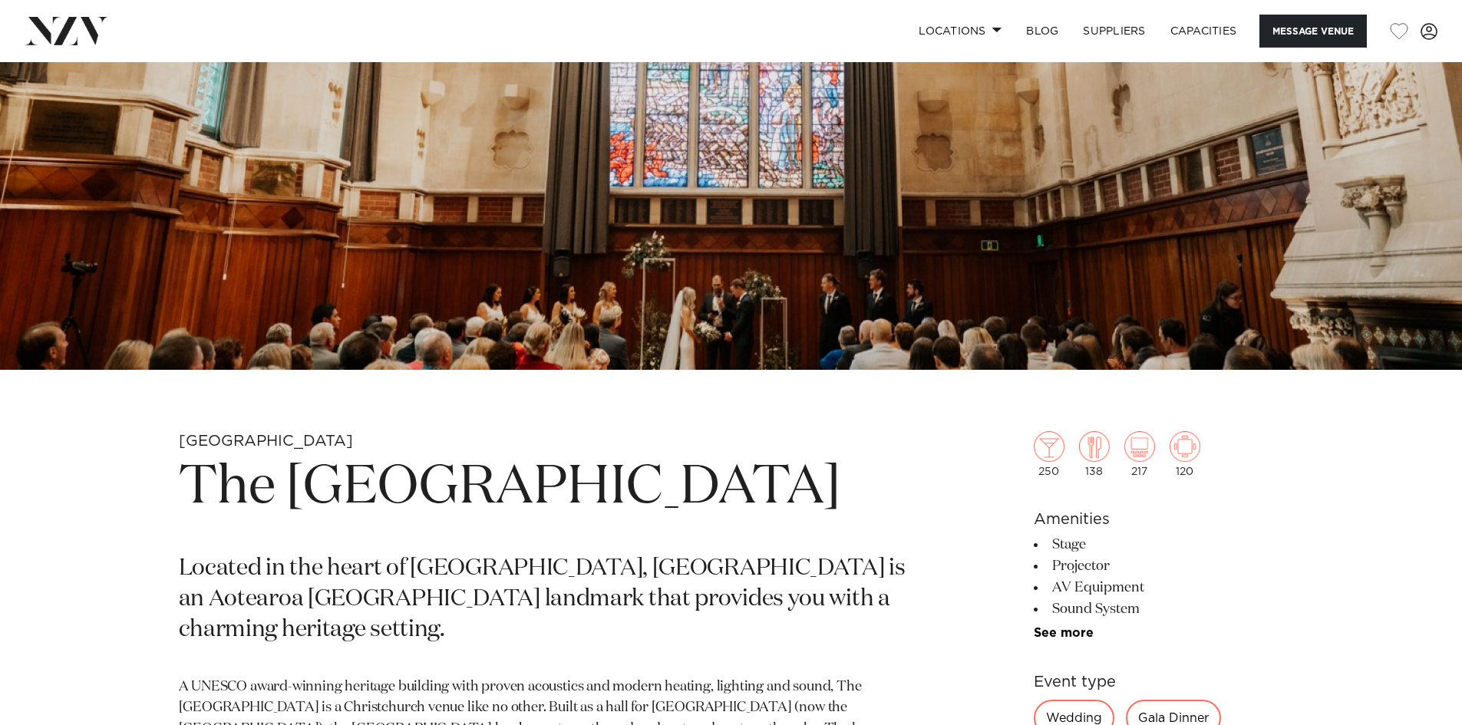
scroll to position [384, 0]
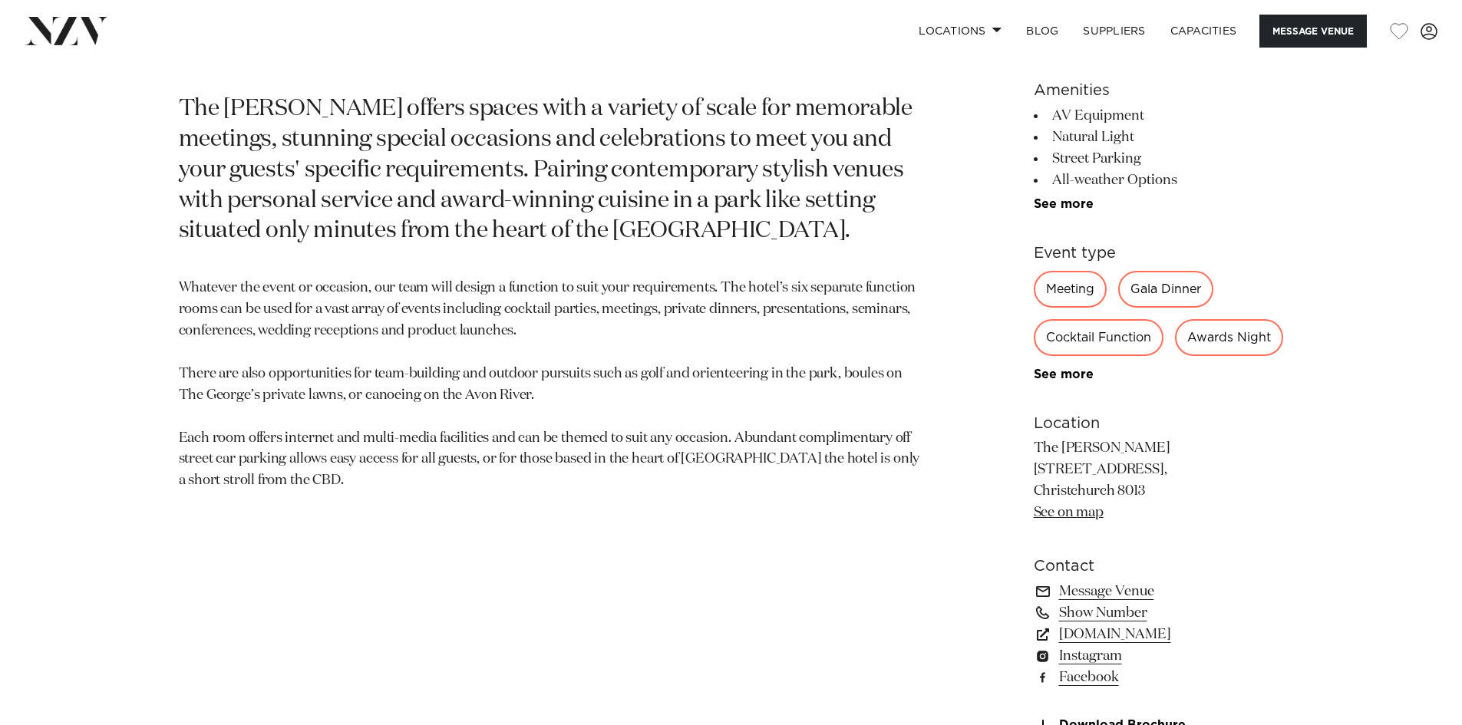
scroll to position [844, 0]
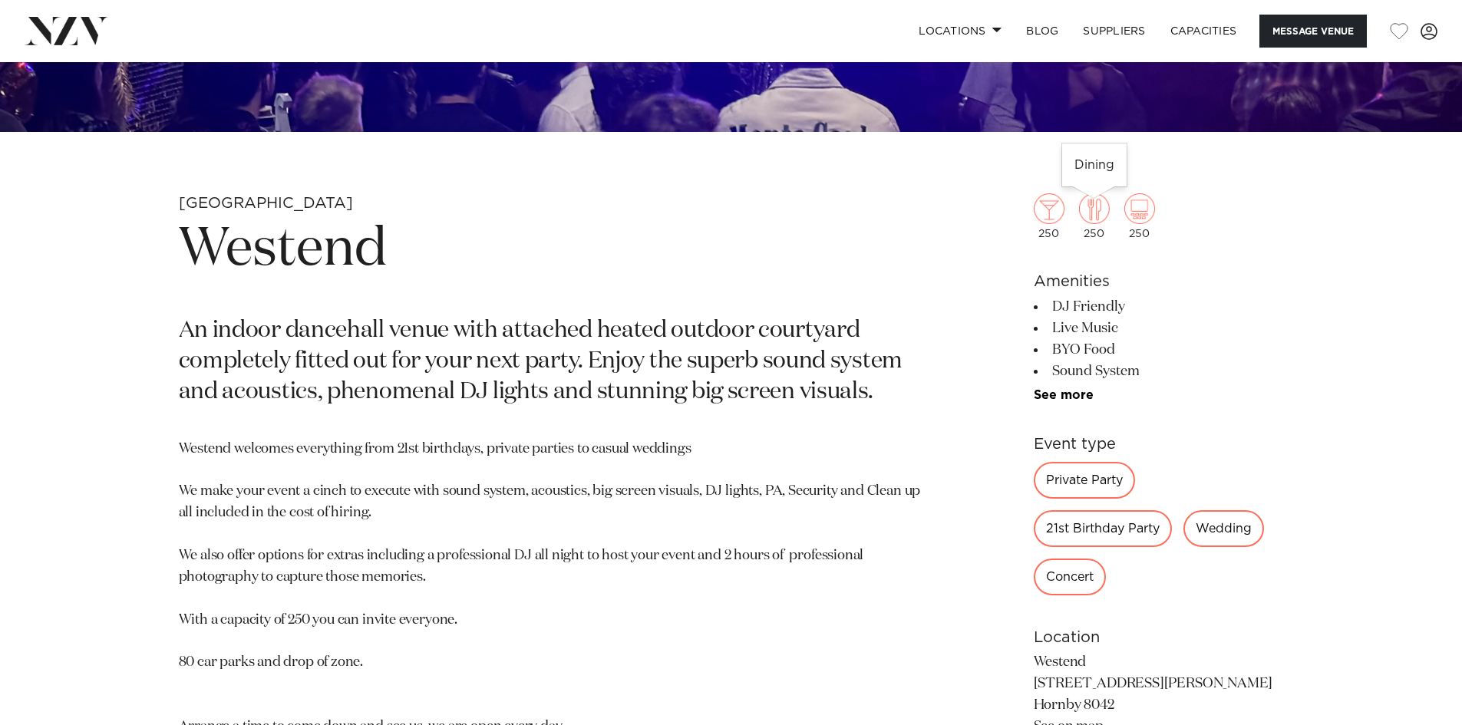
scroll to position [691, 0]
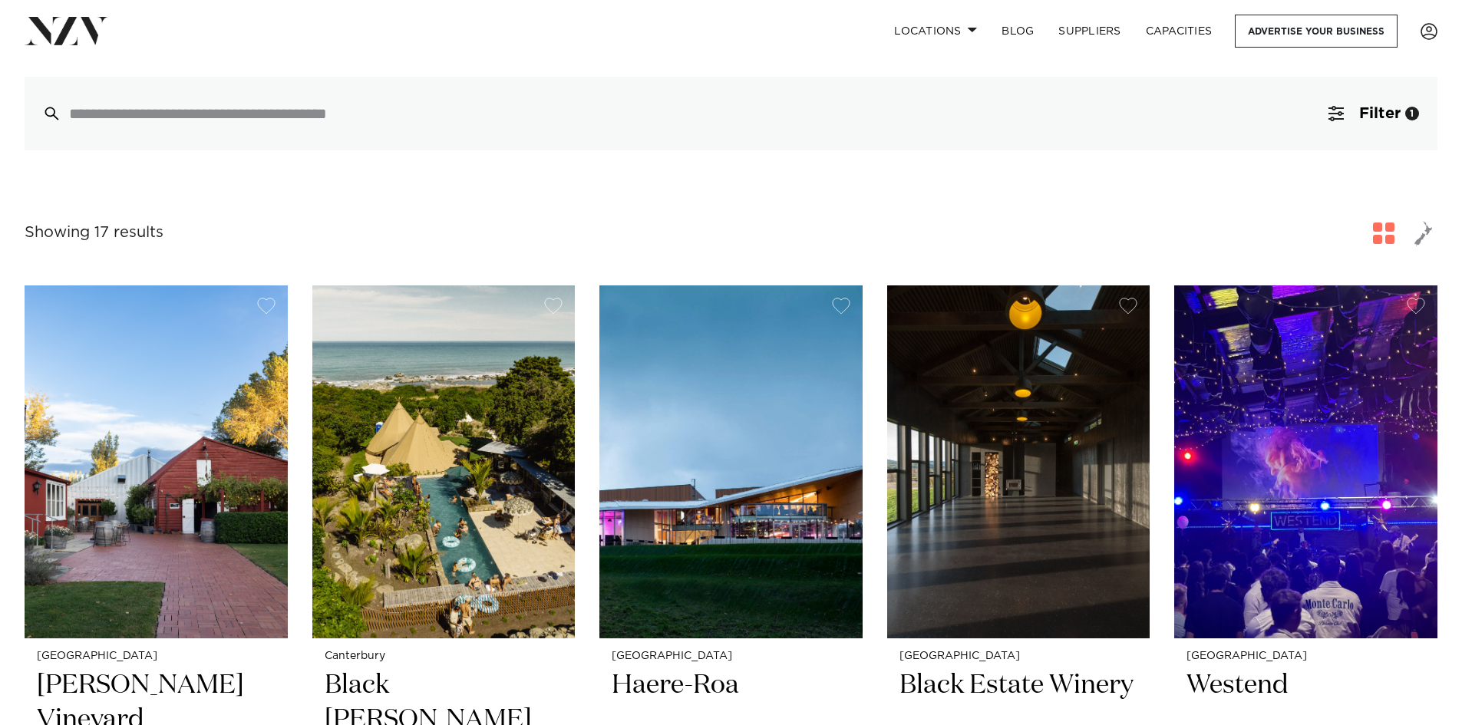
scroll to position [230, 0]
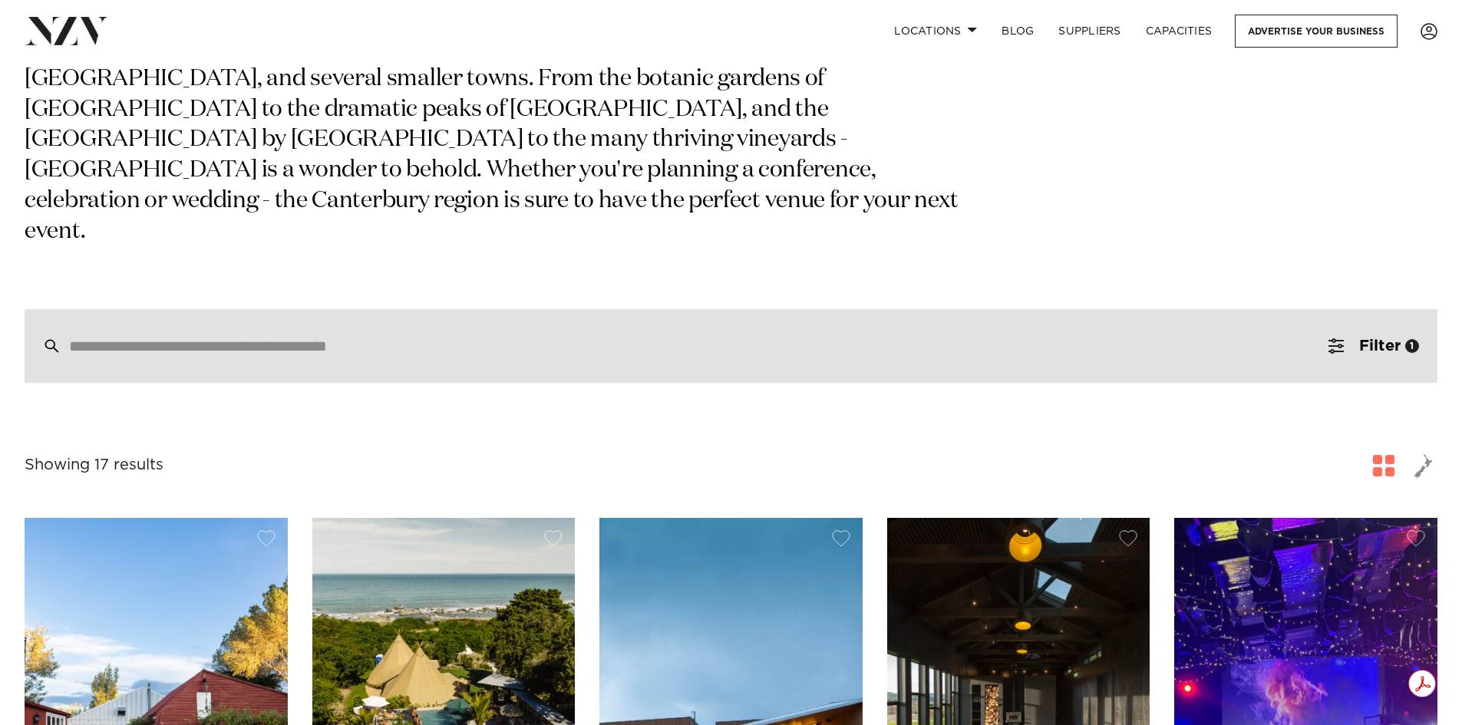
click at [354, 338] on input "search" at bounding box center [698, 346] width 1258 height 17
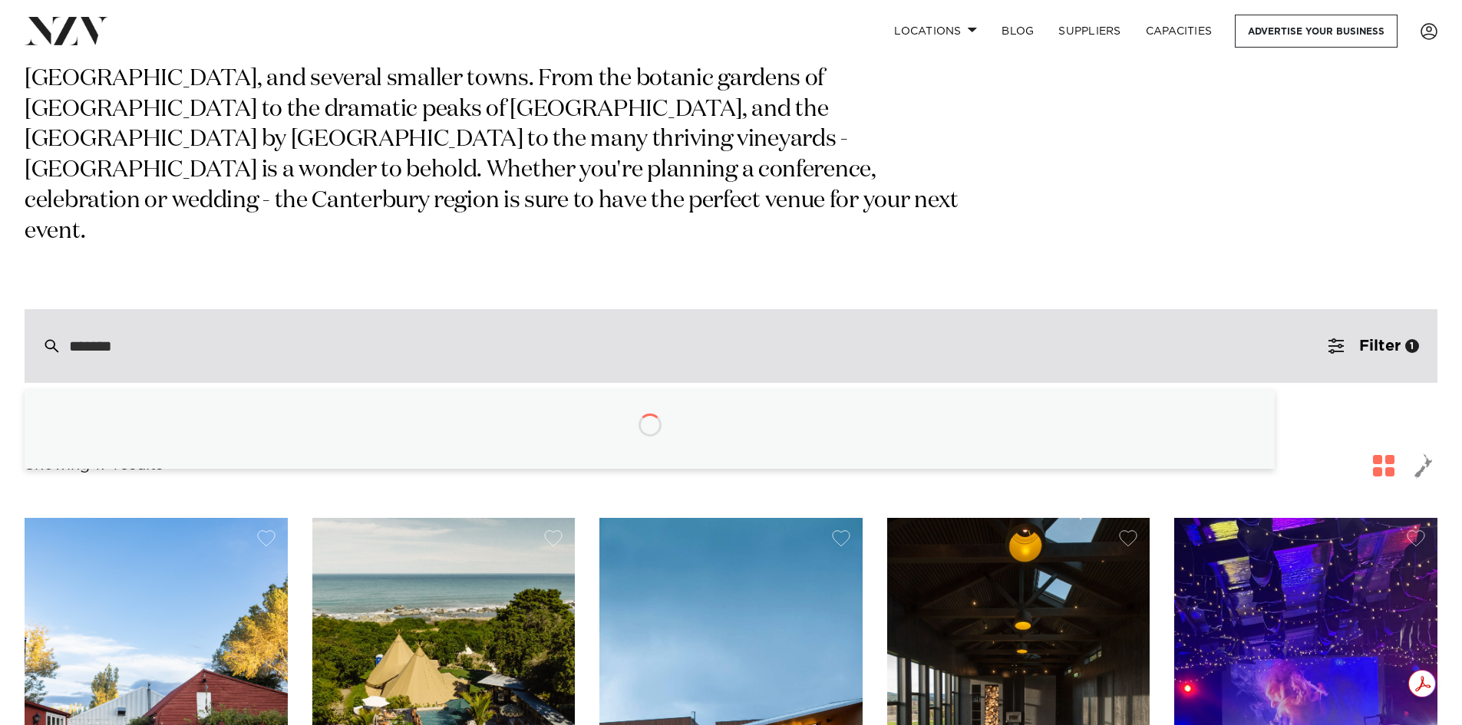
type input "********"
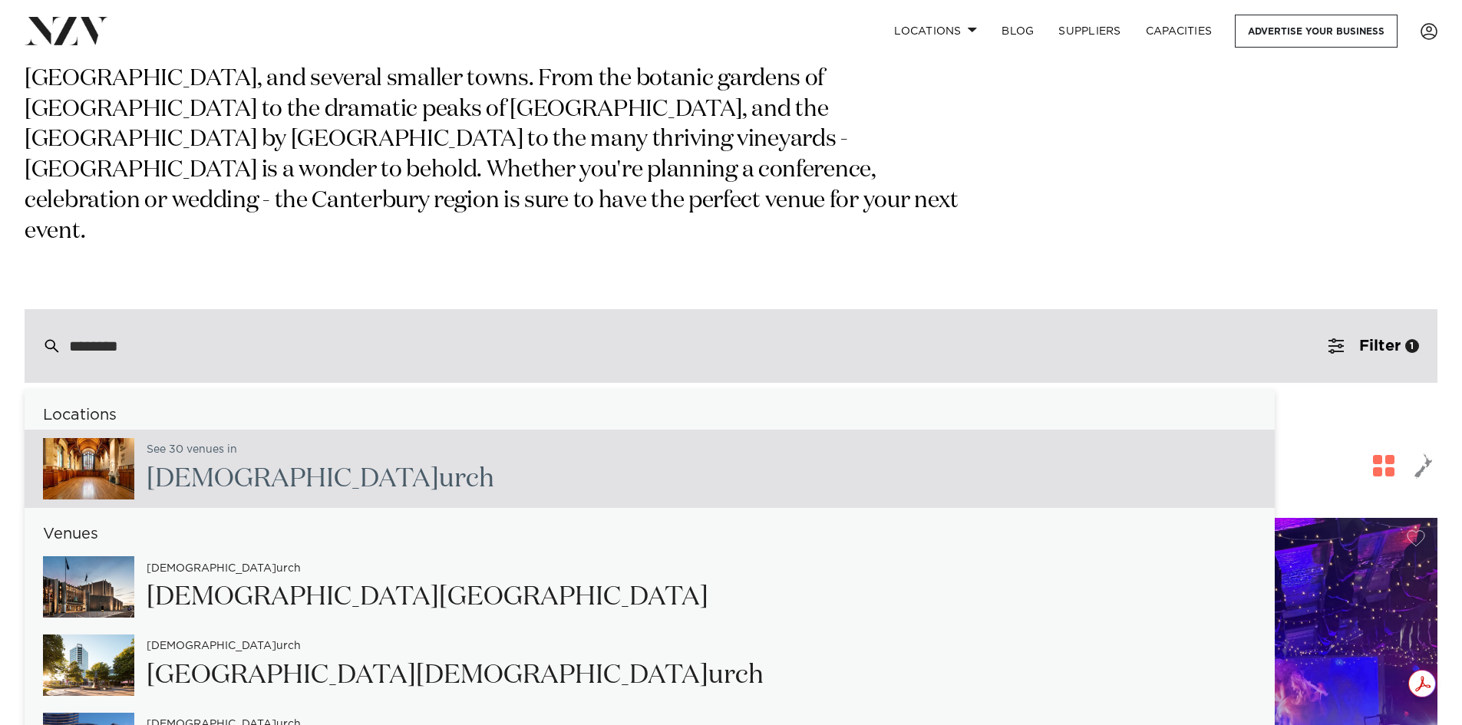
click at [258, 462] on h2 "[PERSON_NAME]" at bounding box center [321, 479] width 348 height 35
type input "**********"
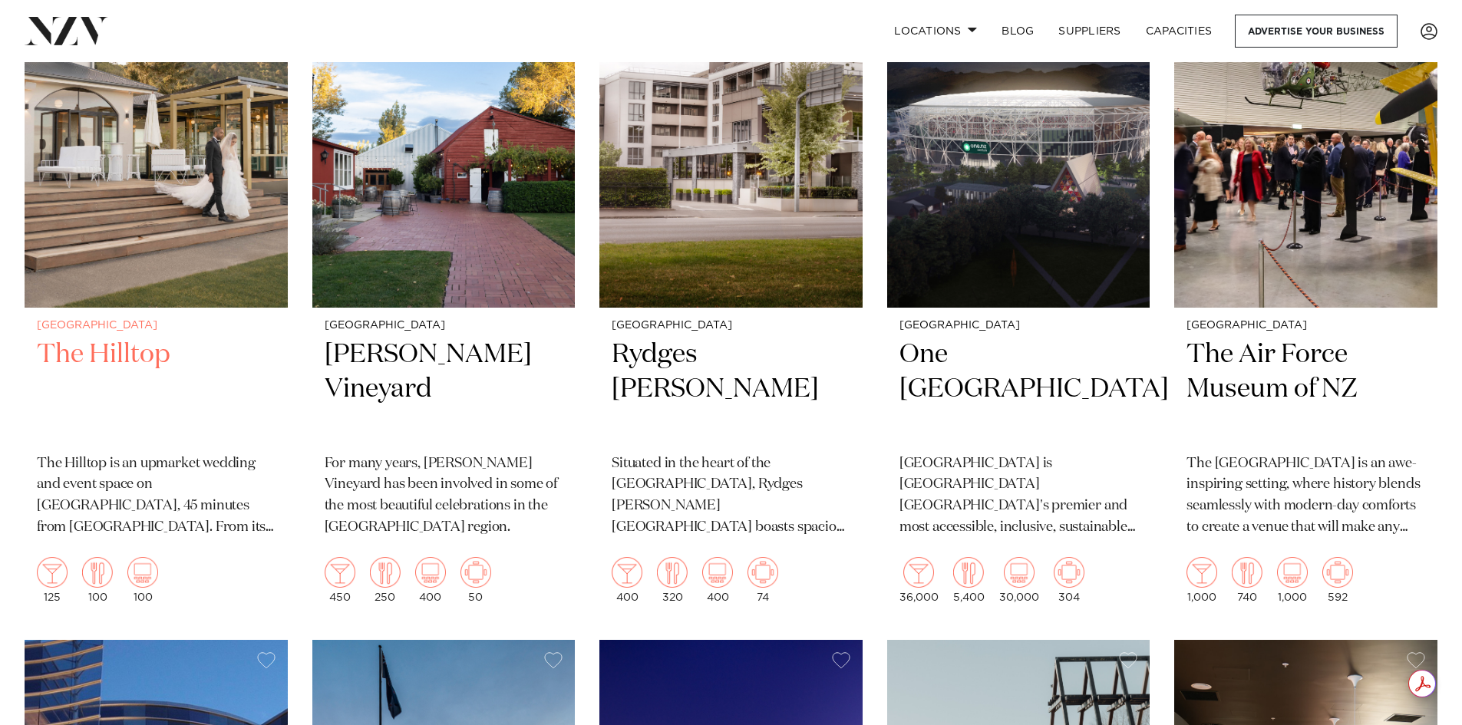
scroll to position [767, 0]
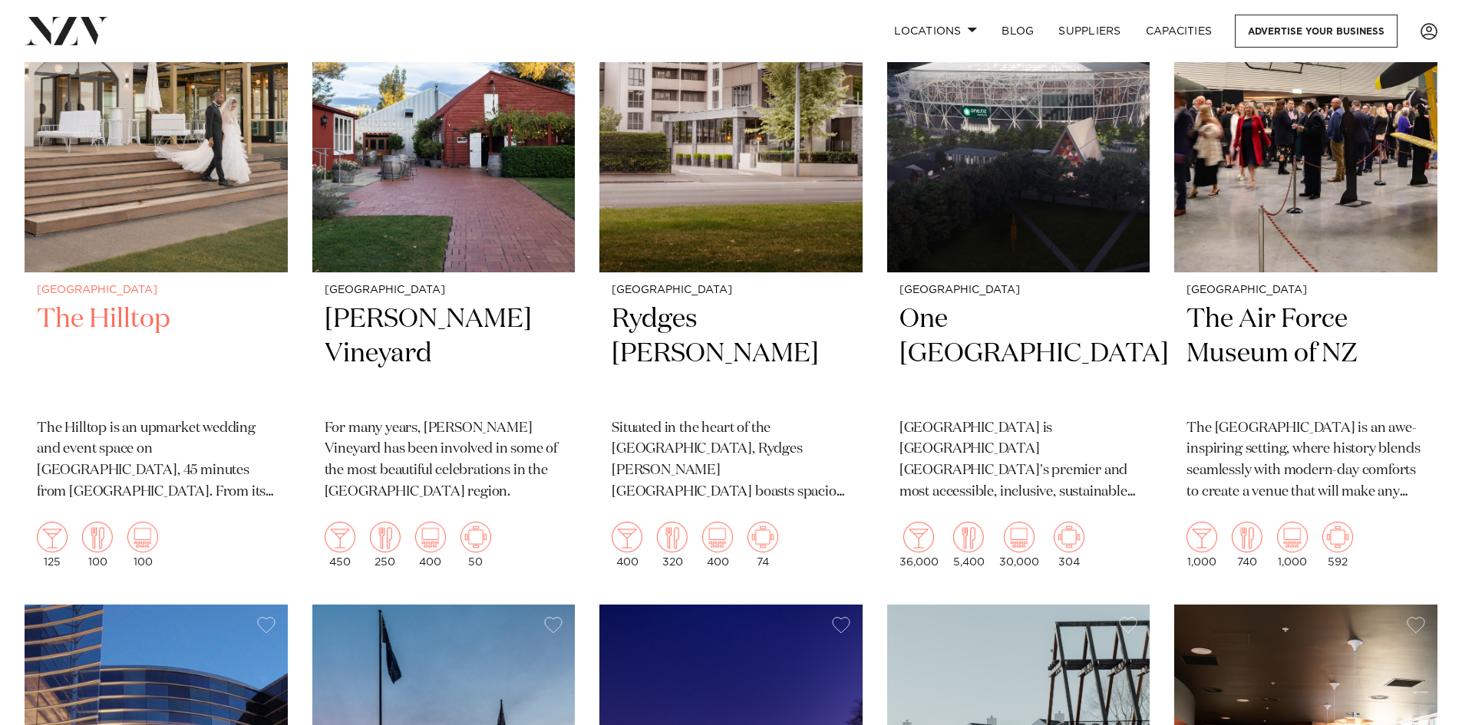
click at [143, 206] on img at bounding box center [156, 95] width 263 height 353
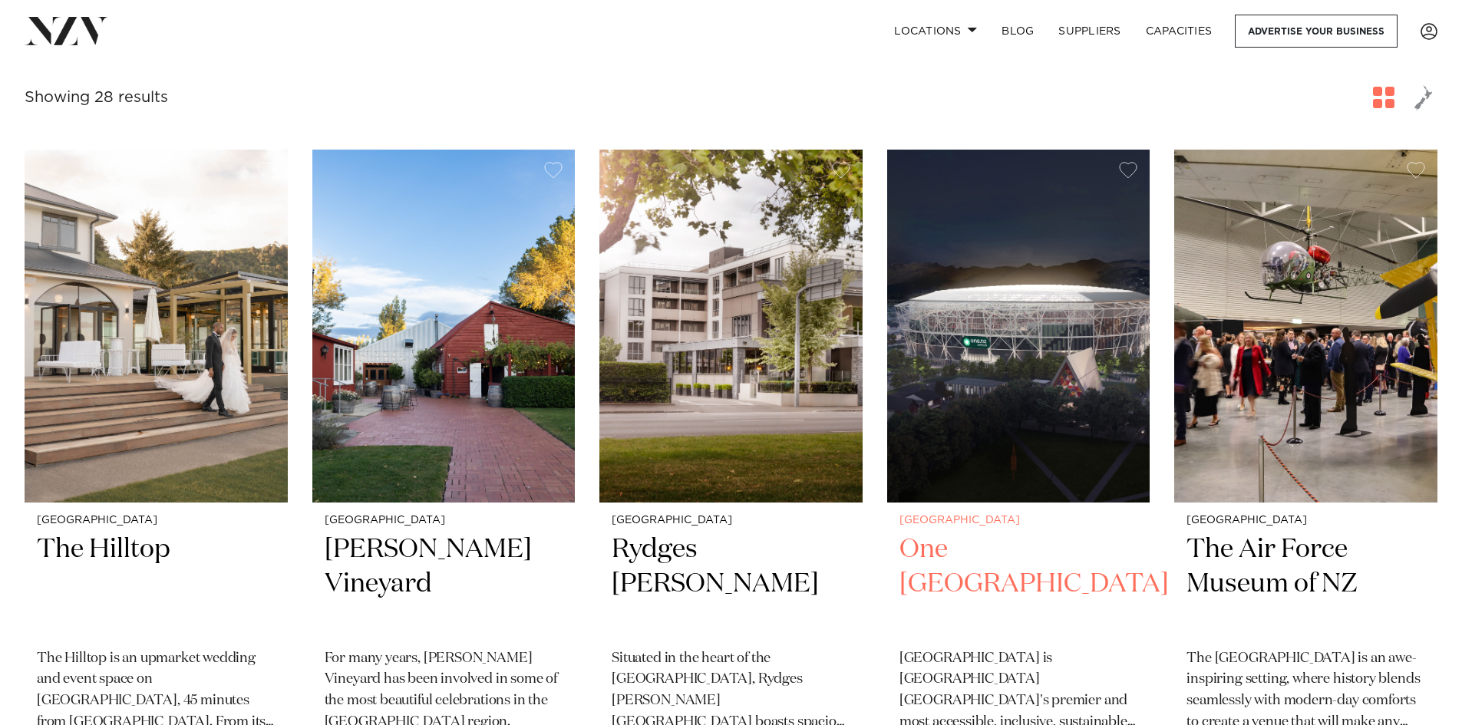
scroll to position [614, 0]
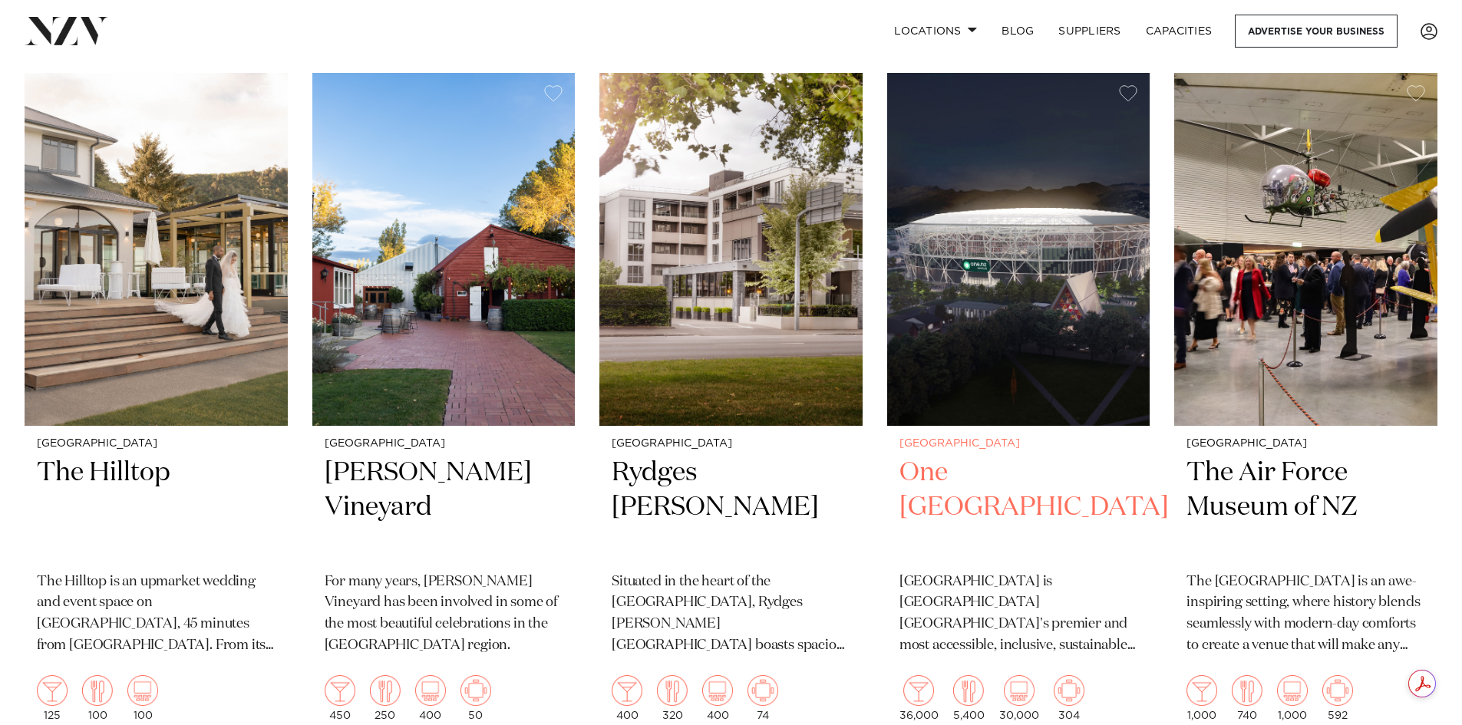
click at [989, 333] on img at bounding box center [1018, 249] width 263 height 353
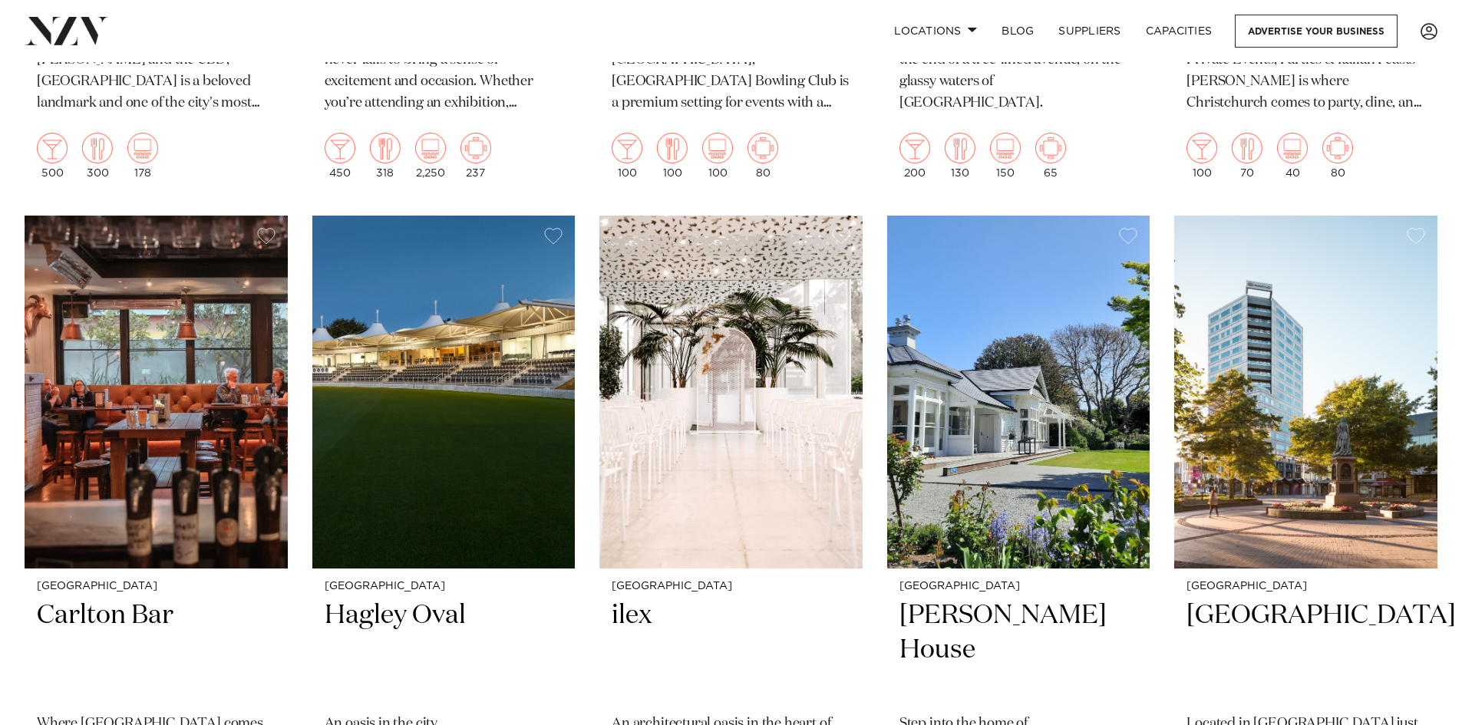
scroll to position [2148, 0]
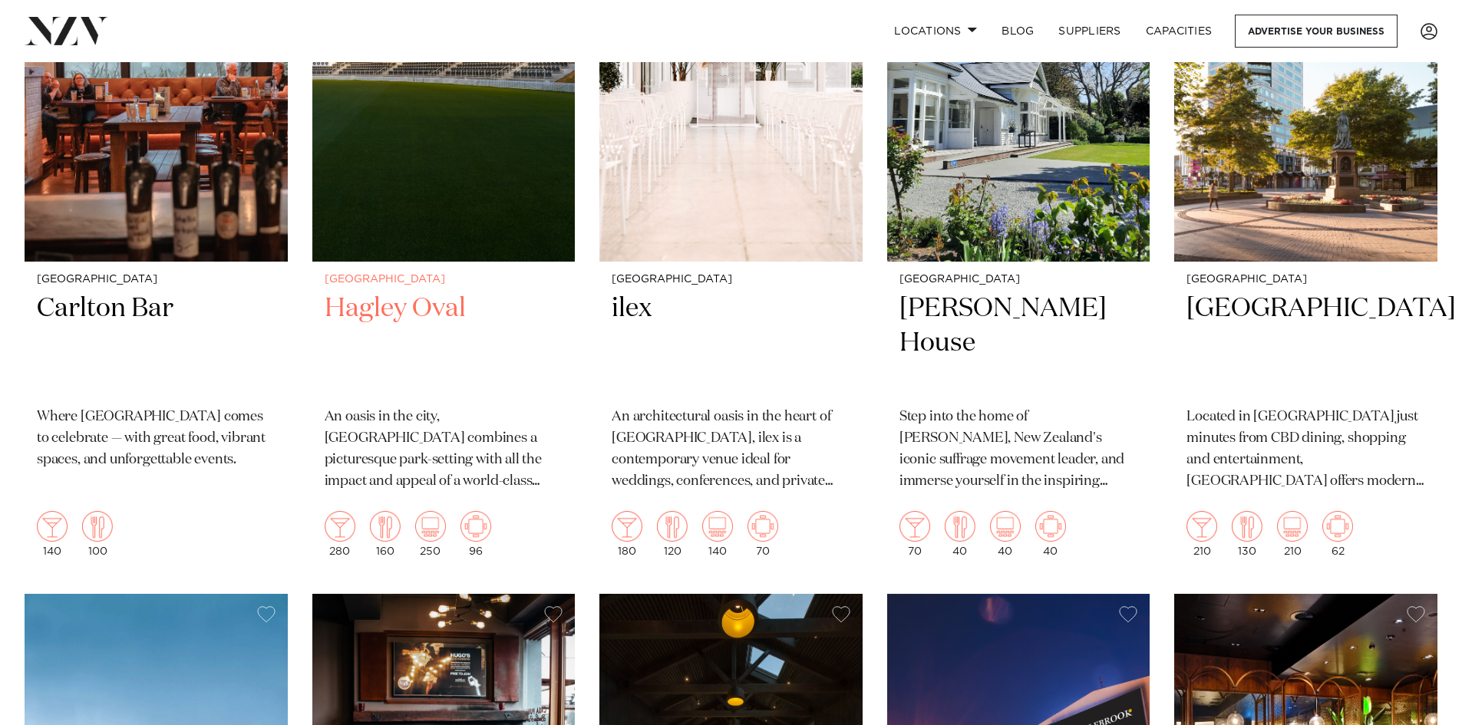
click at [397, 177] on img at bounding box center [443, 85] width 263 height 353
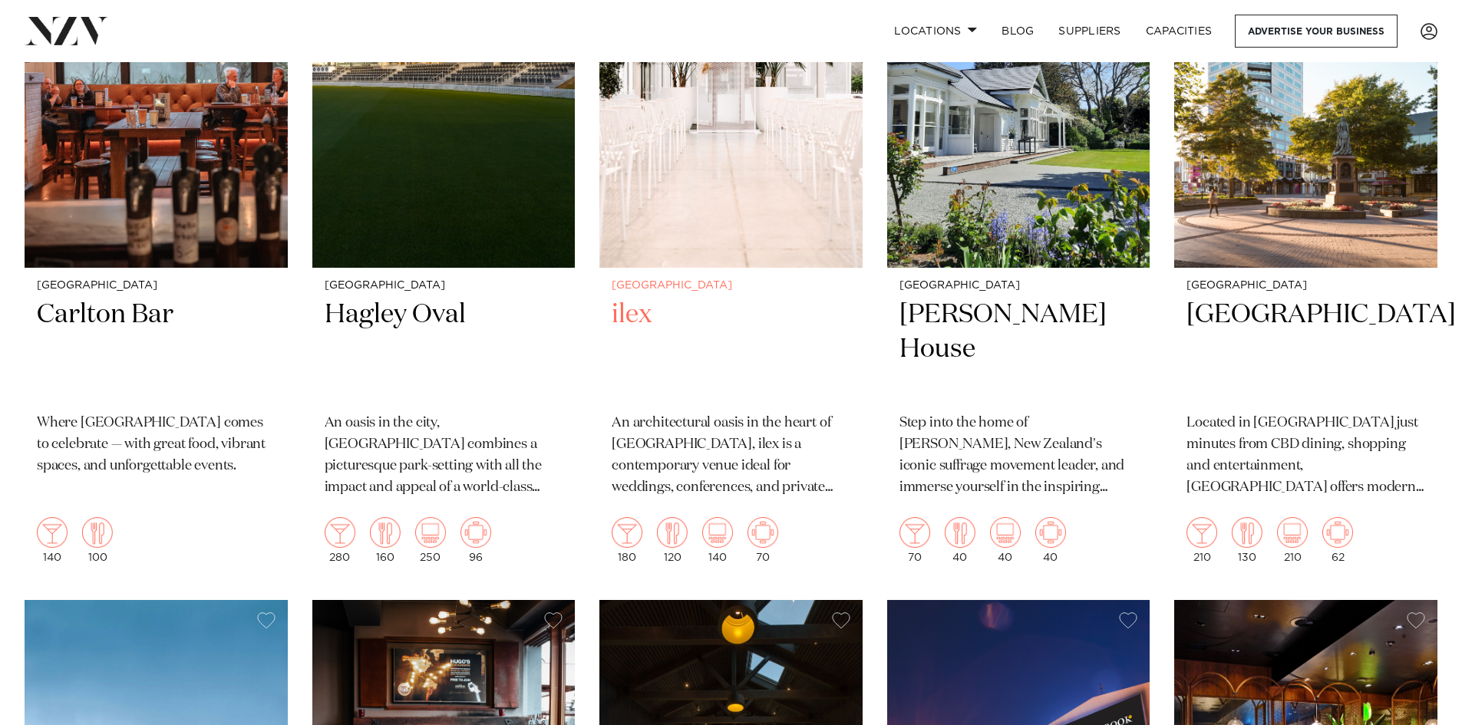
click at [726, 202] on img at bounding box center [730, 91] width 263 height 353
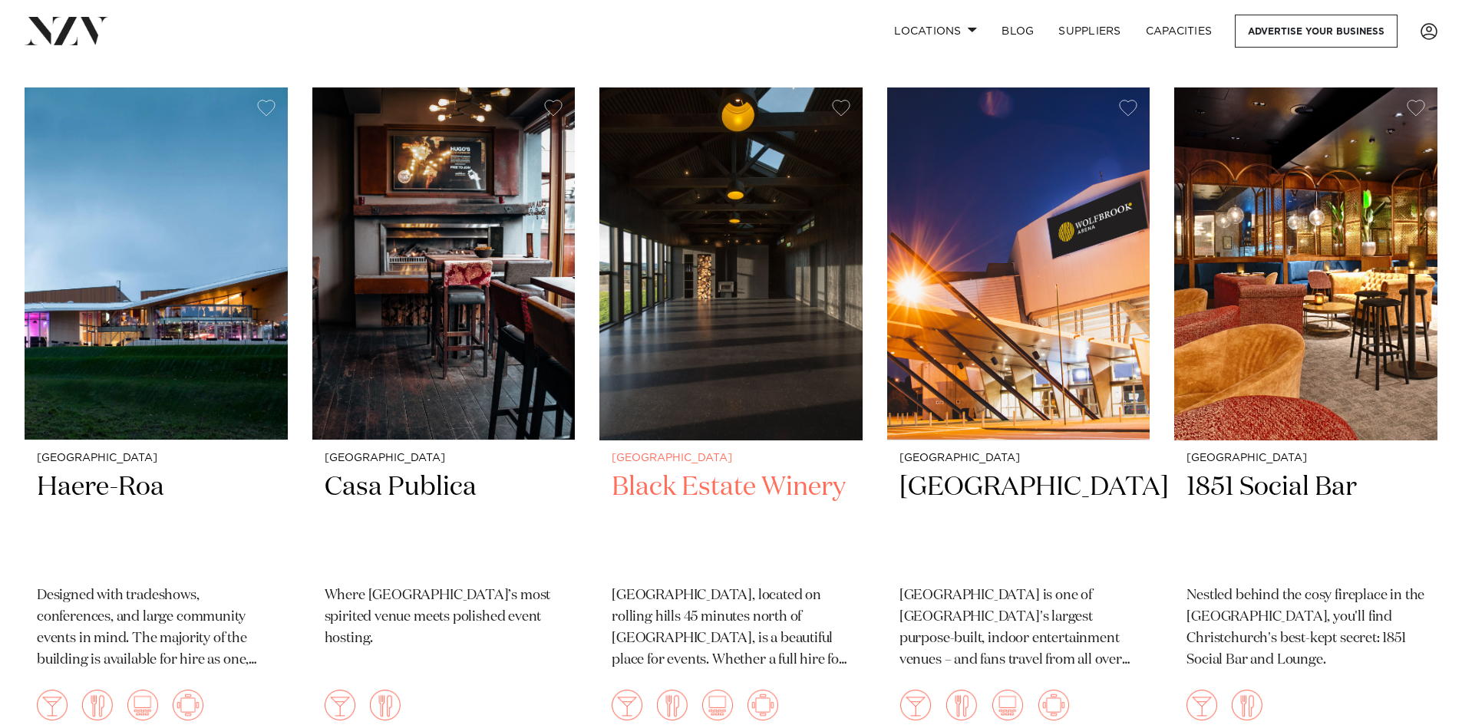
scroll to position [2827, 0]
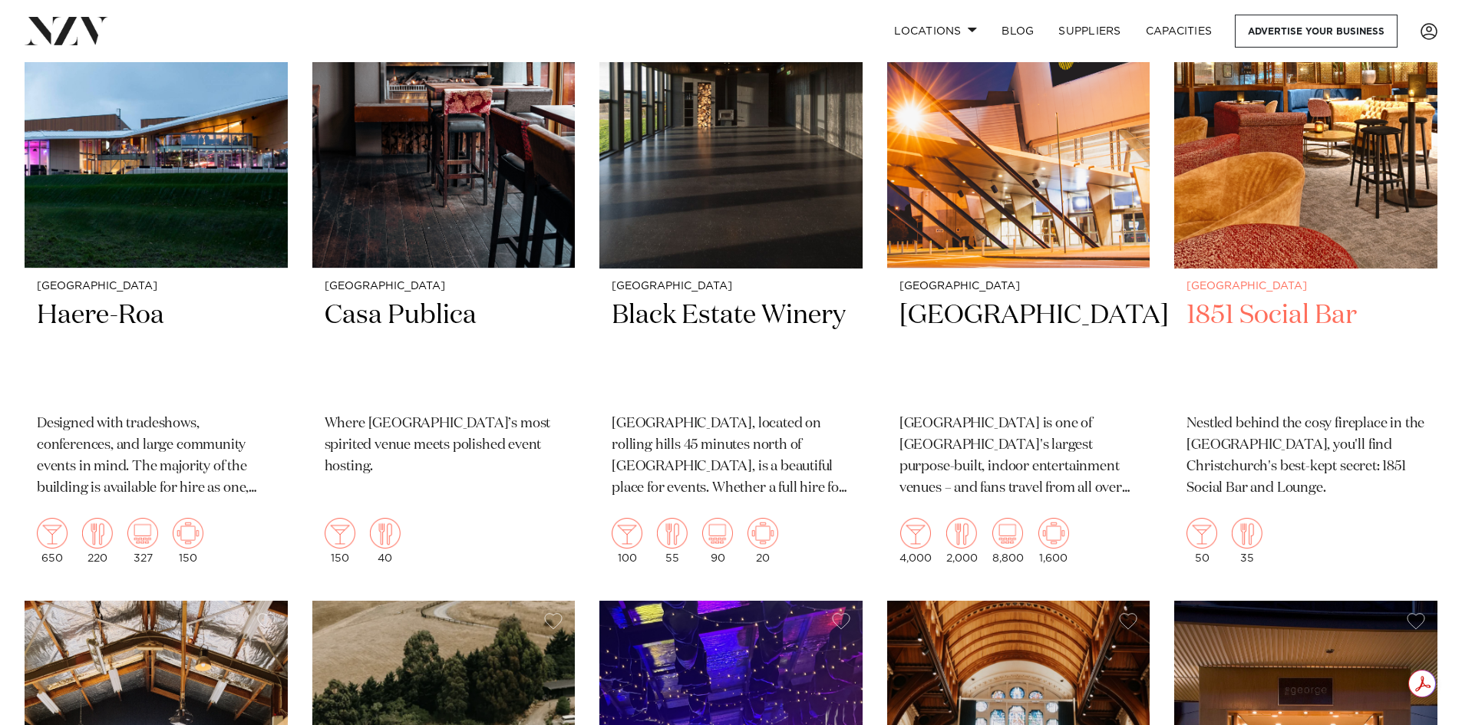
click at [1313, 221] on img at bounding box center [1305, 92] width 263 height 353
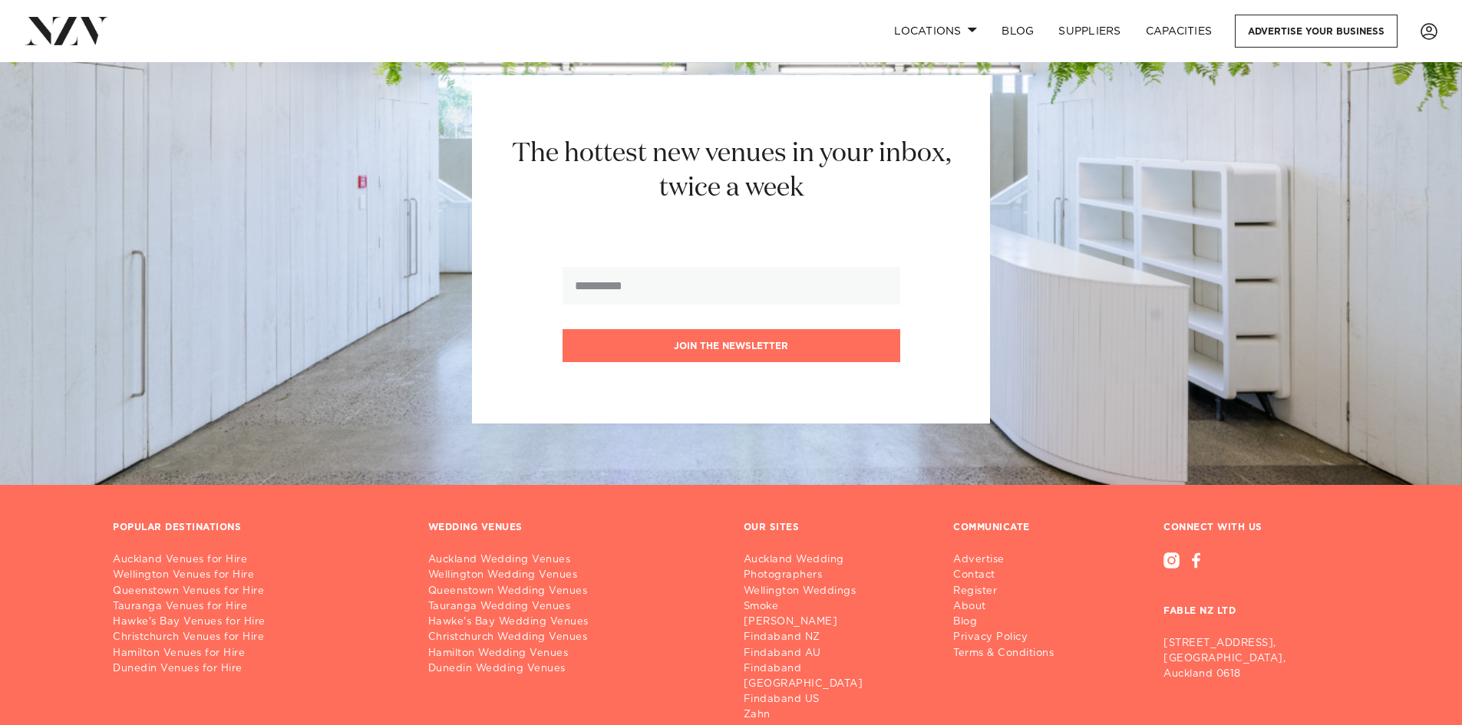
scroll to position [5039, 0]
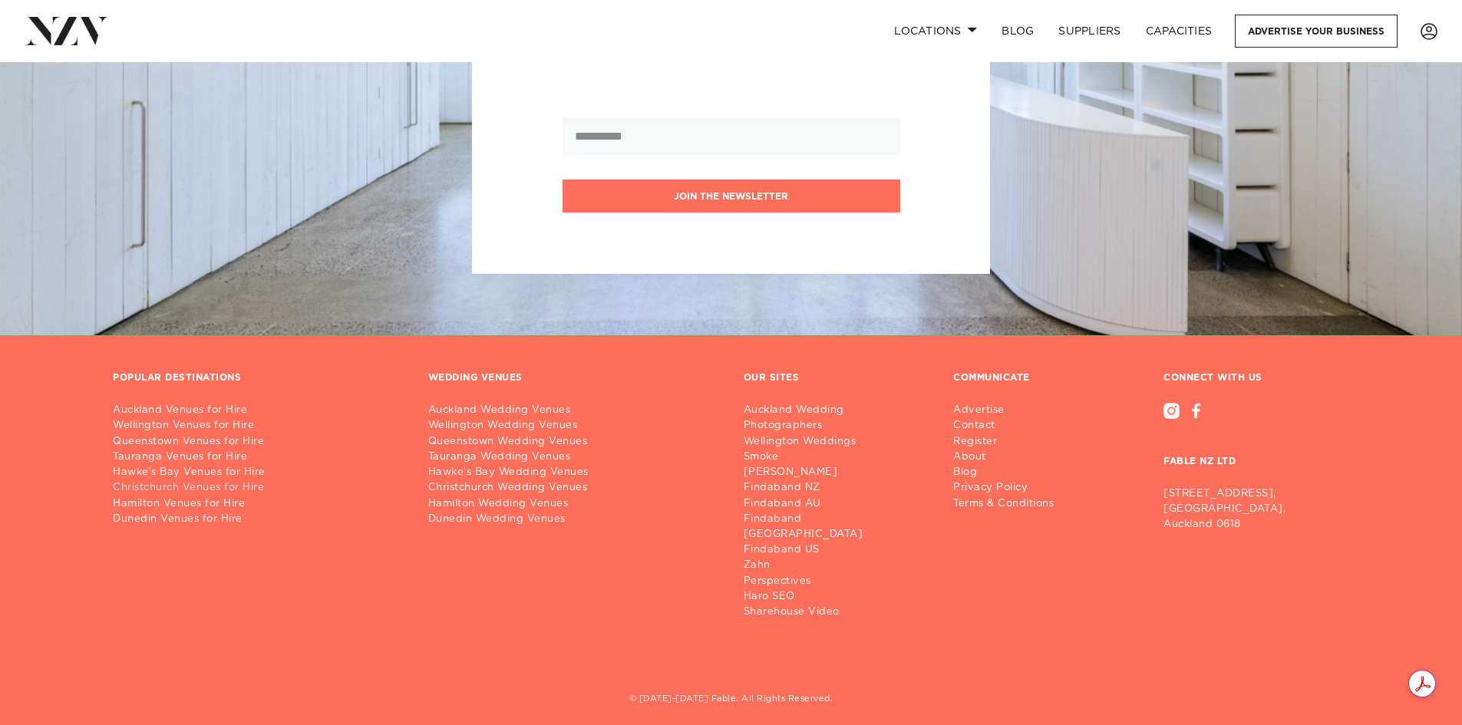
click at [226, 486] on link "Christchurch Venues for Hire" at bounding box center [258, 487] width 291 height 15
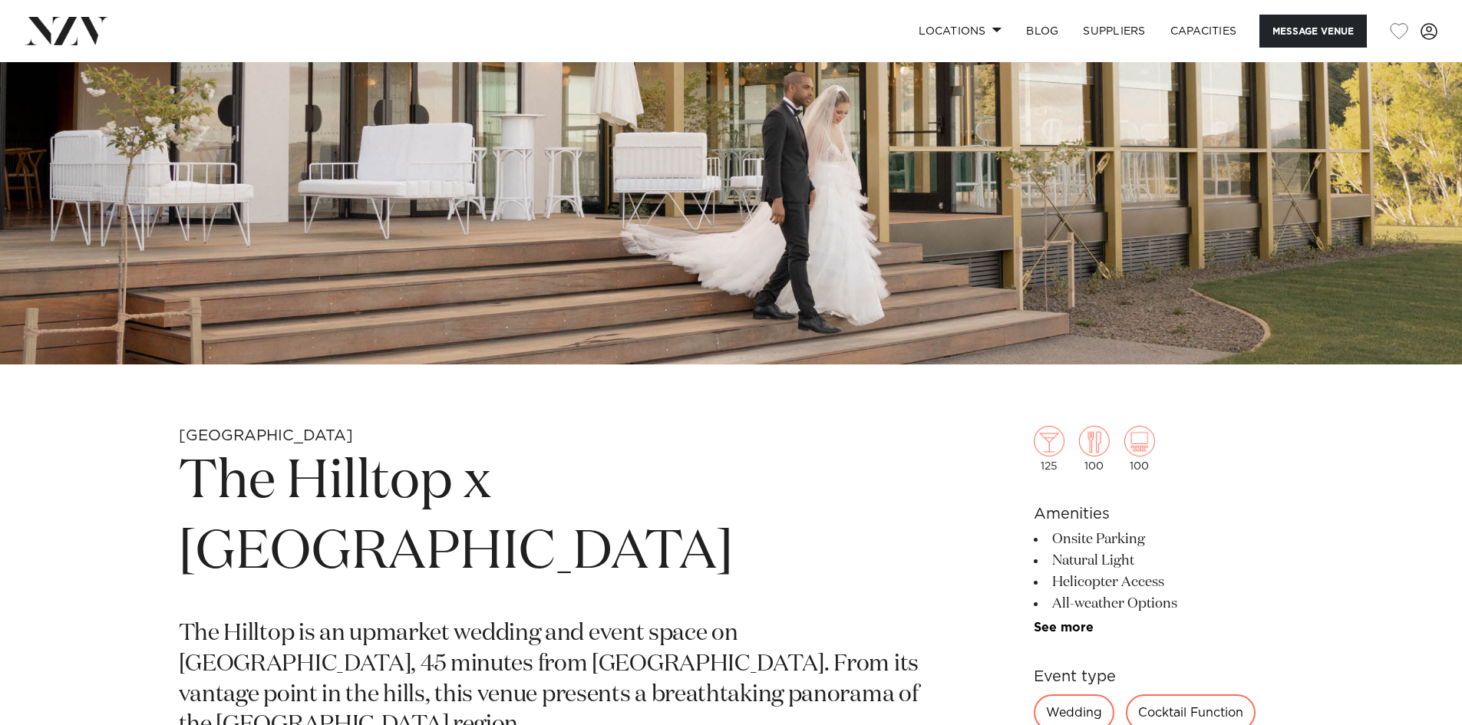
scroll to position [384, 0]
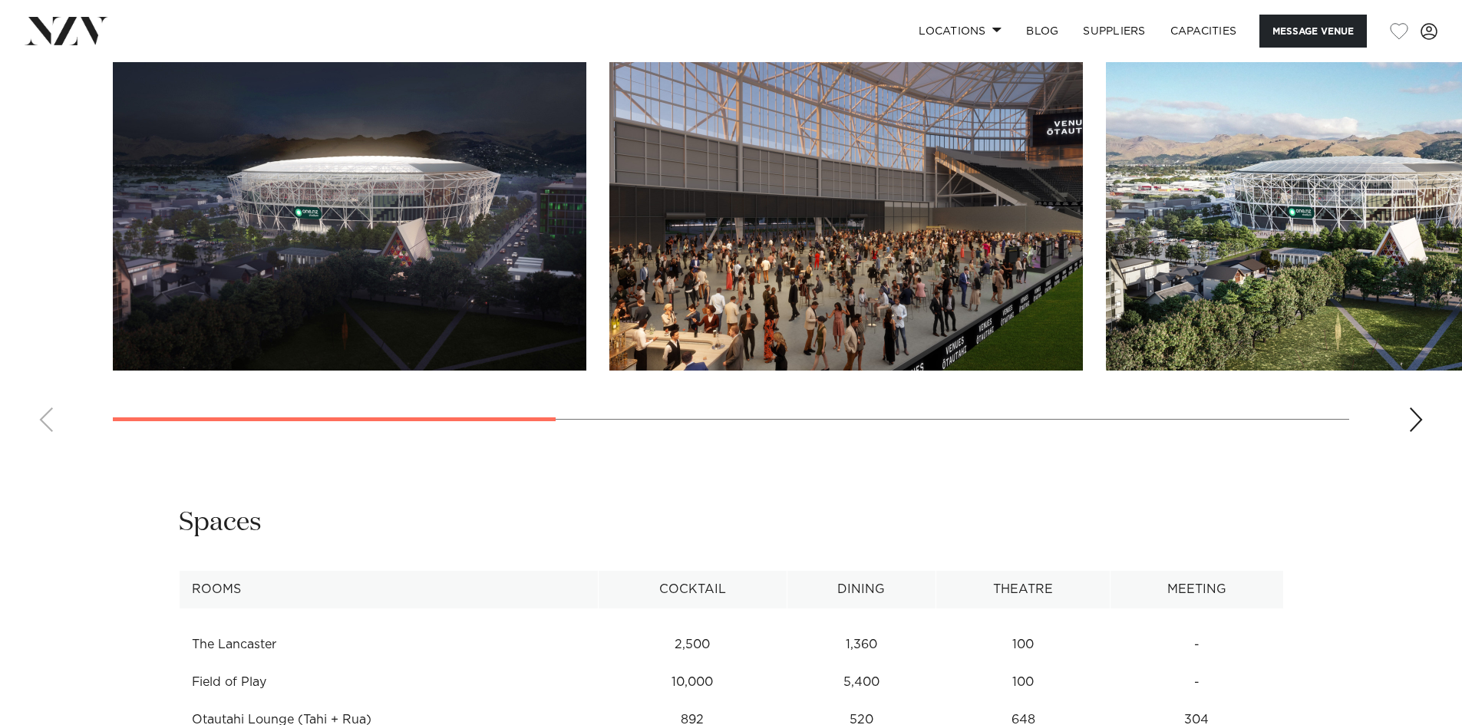
scroll to position [1842, 0]
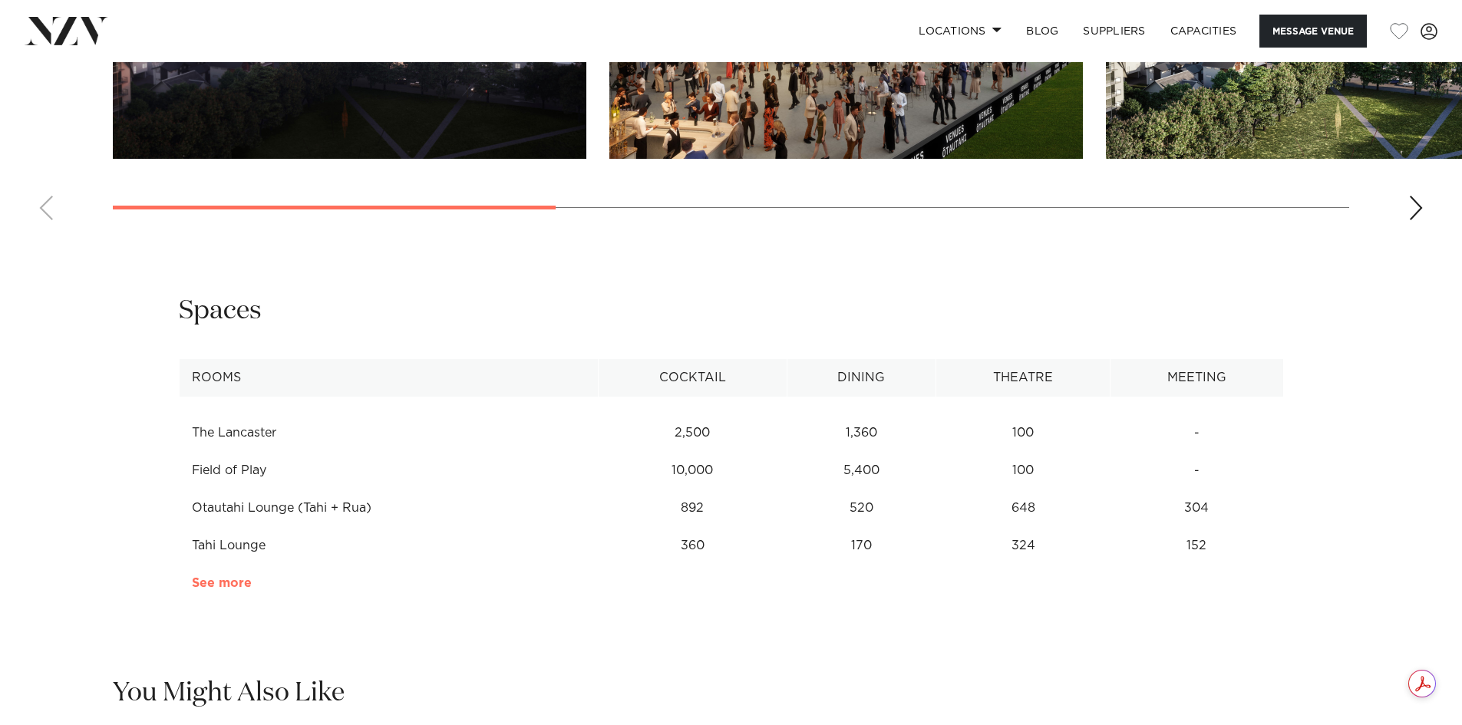
click at [224, 589] on link "See more" at bounding box center [252, 583] width 120 height 12
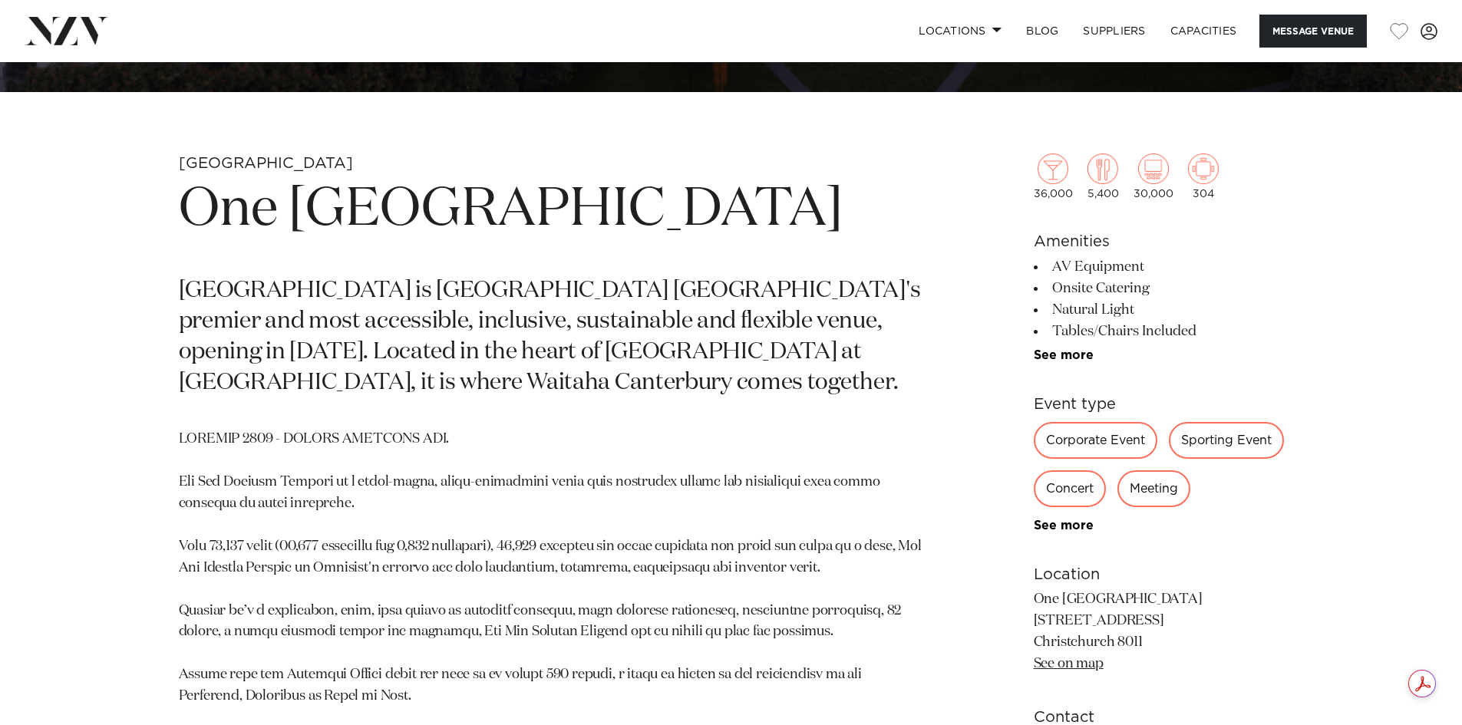
scroll to position [460, 0]
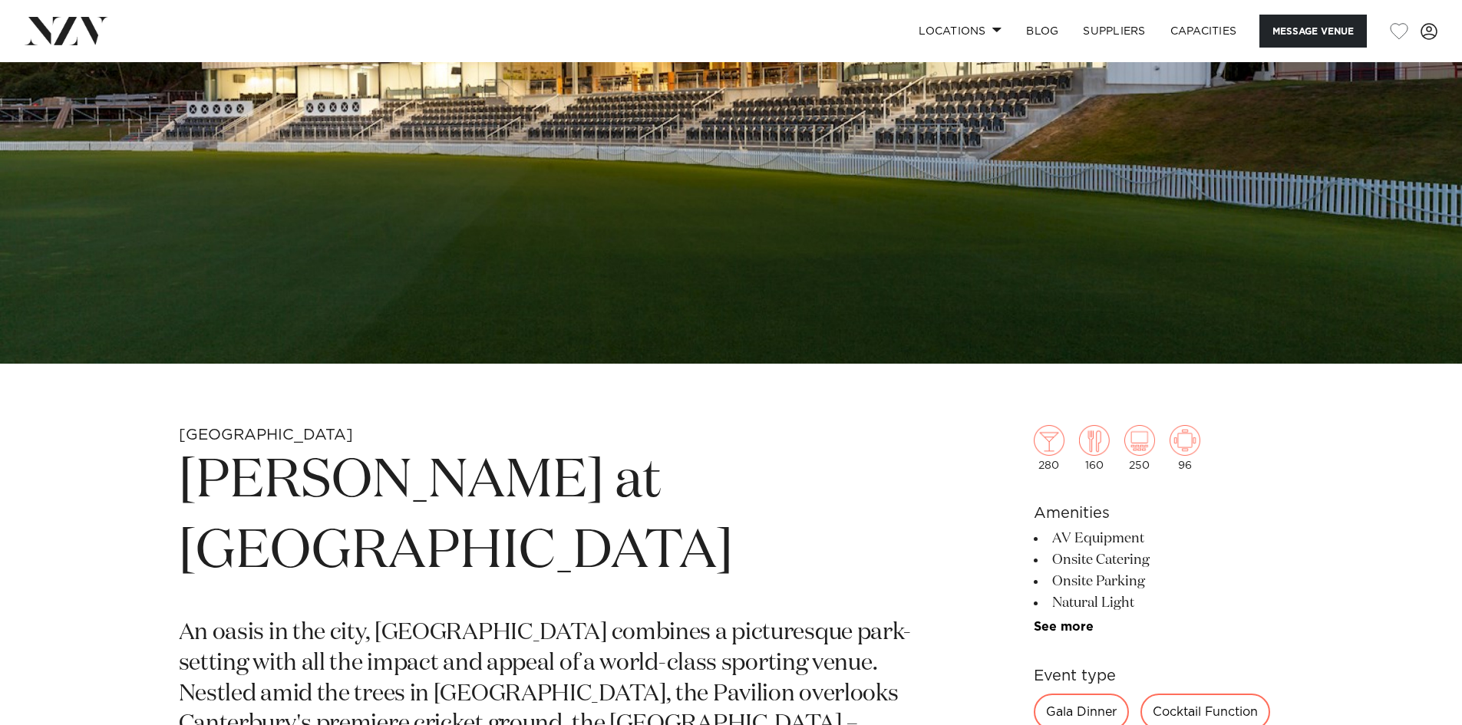
scroll to position [691, 0]
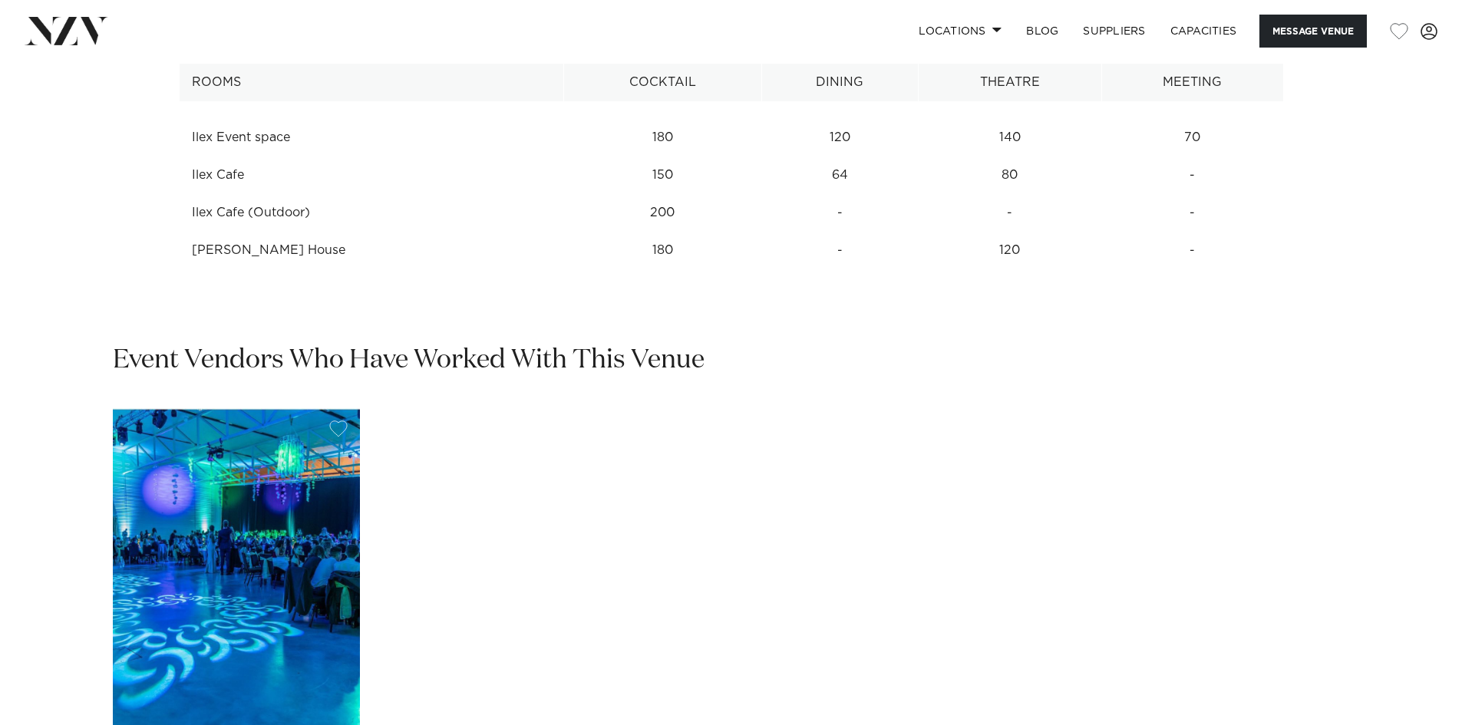
scroll to position [2302, 0]
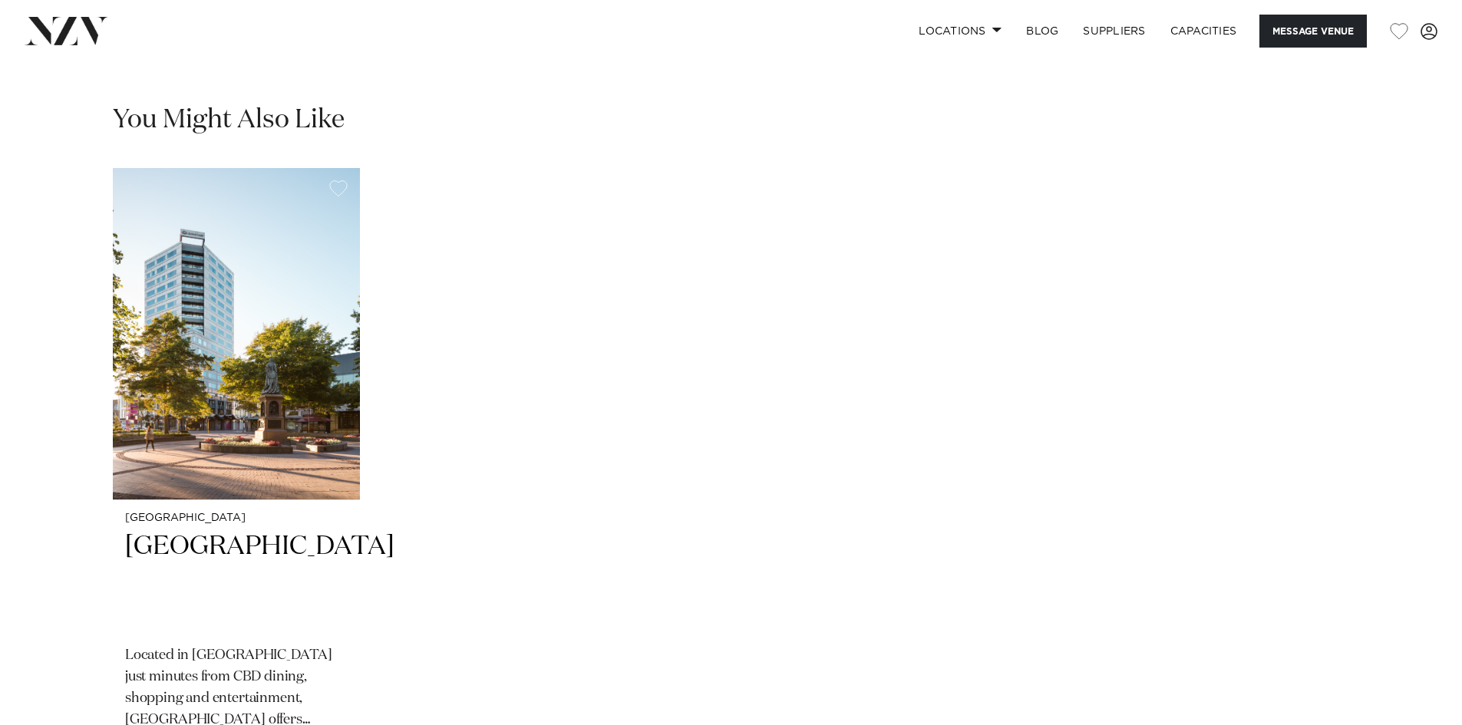
scroll to position [2455, 0]
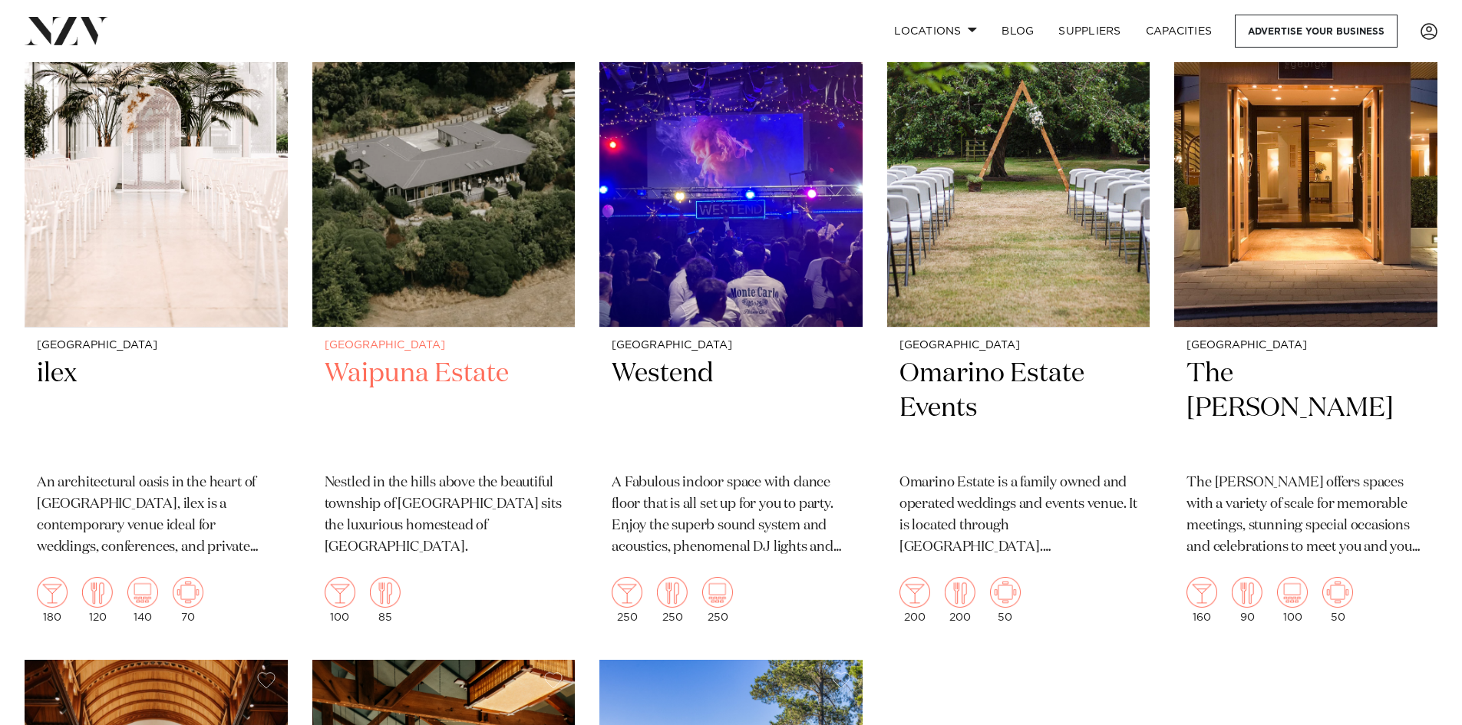
scroll to position [3913, 0]
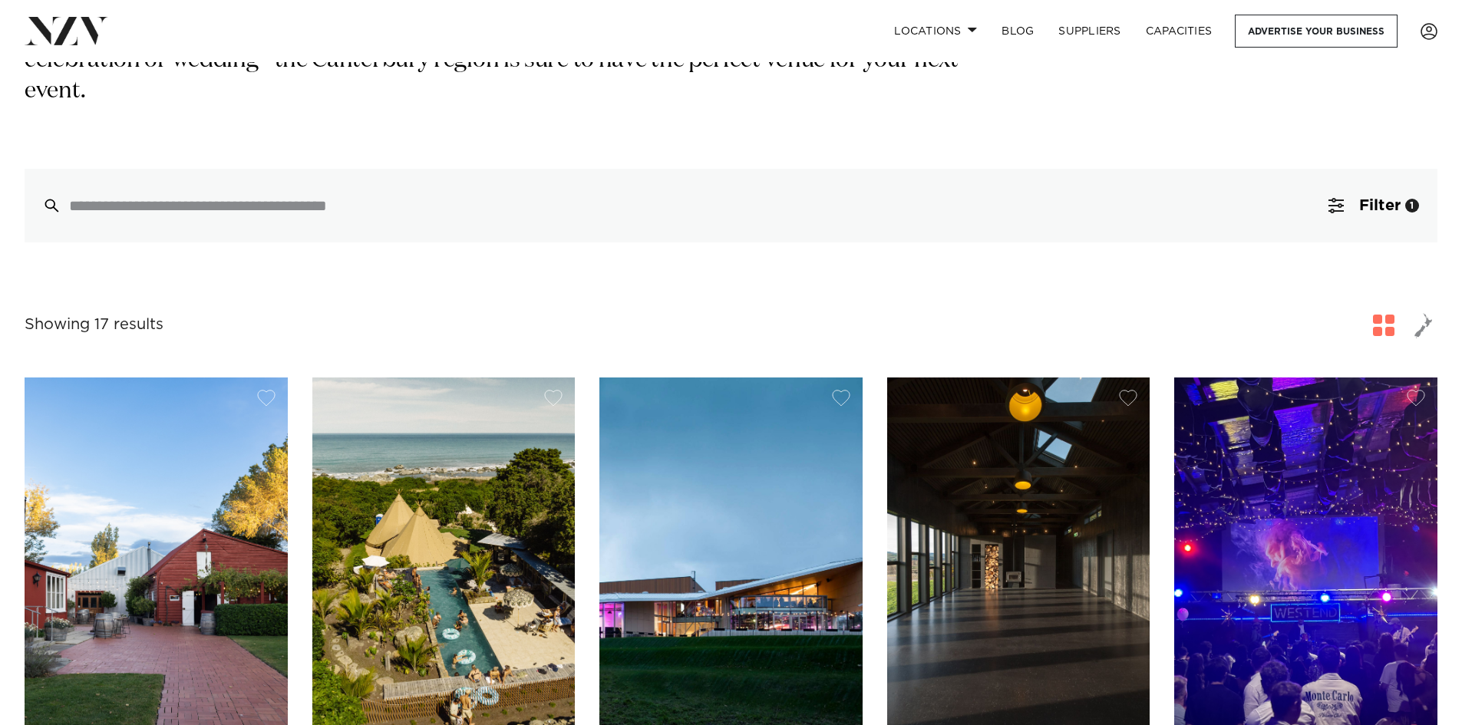
scroll to position [537, 0]
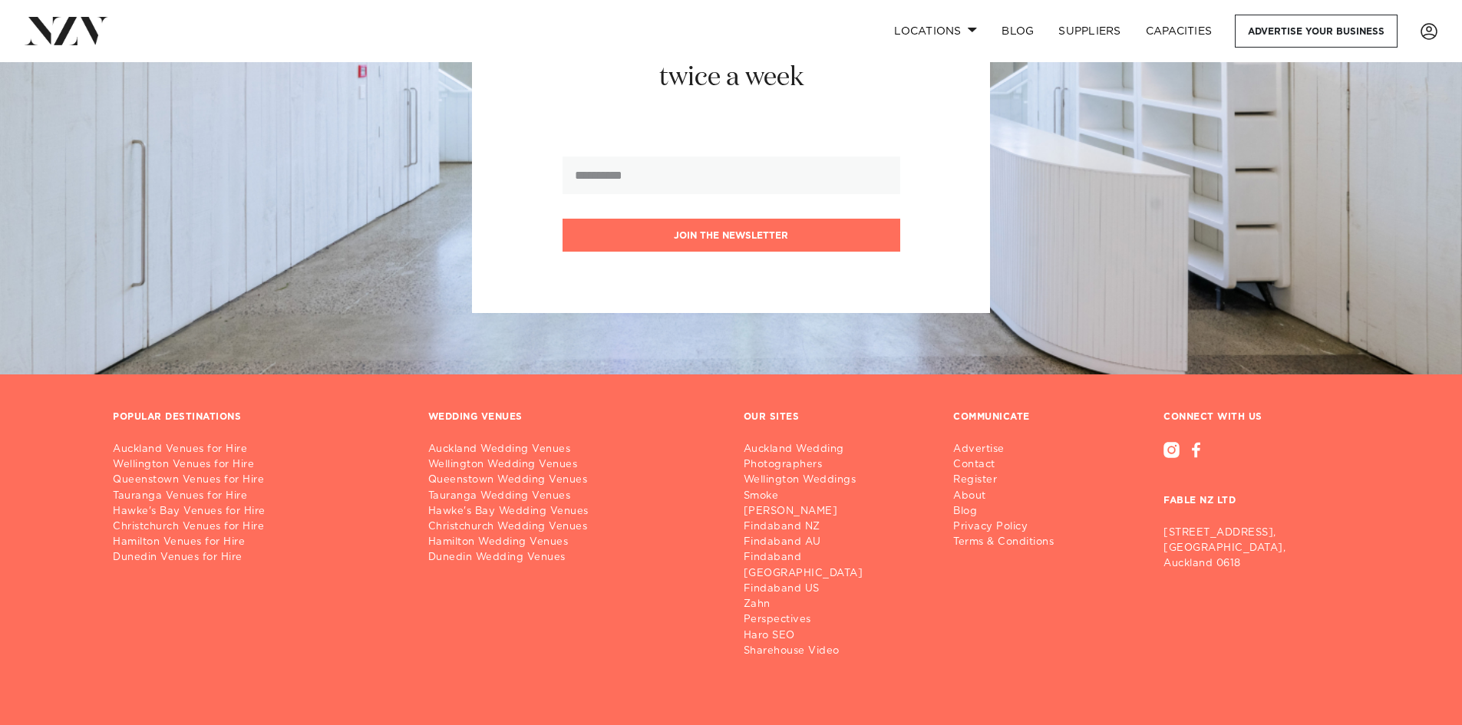
scroll to position [4662, 0]
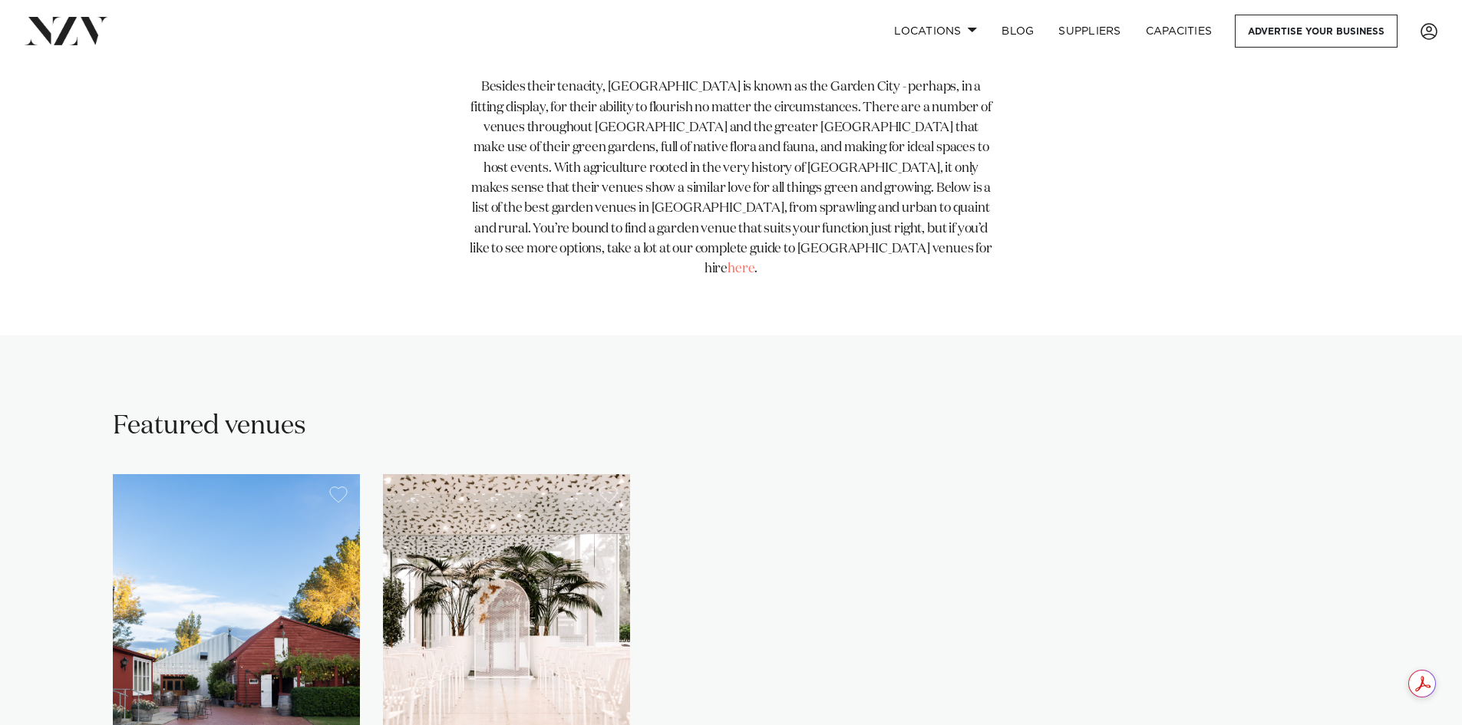
scroll to position [921, 0]
